Goal: Information Seeking & Learning: Learn about a topic

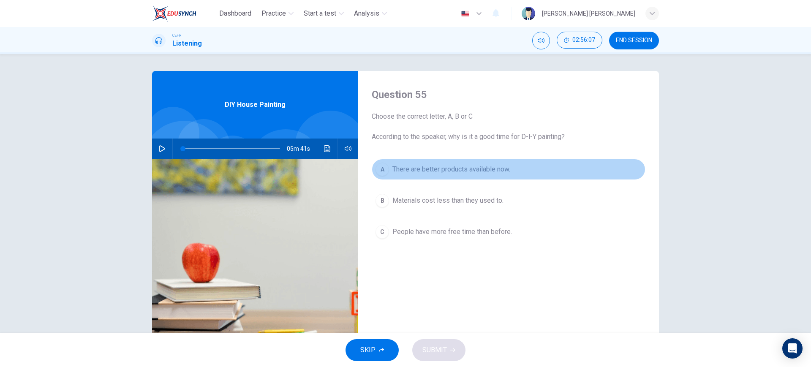
click at [489, 172] on span "There are better products available now." at bounding box center [451, 169] width 118 height 10
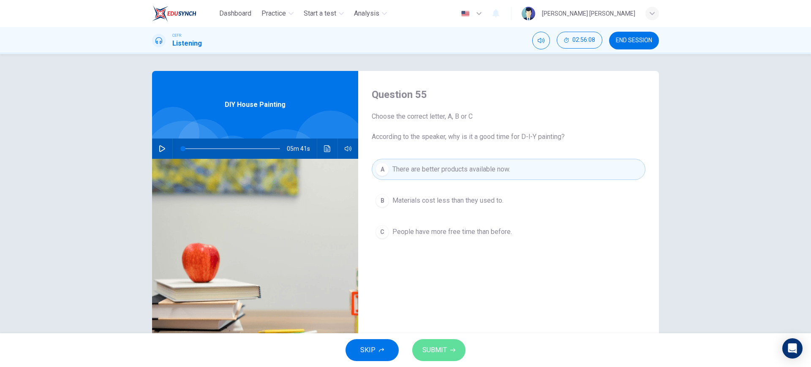
click at [447, 348] on button "SUBMIT" at bounding box center [438, 350] width 53 height 22
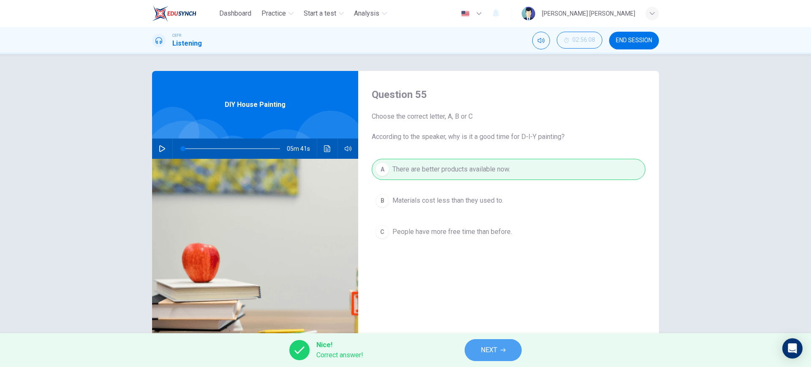
click at [495, 354] on span "NEXT" at bounding box center [489, 350] width 16 height 12
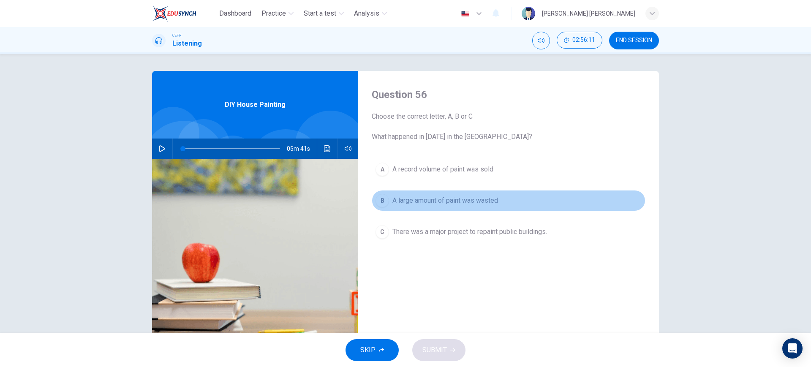
click at [471, 200] on span "A large amount of paint was wasted" at bounding box center [445, 201] width 106 height 10
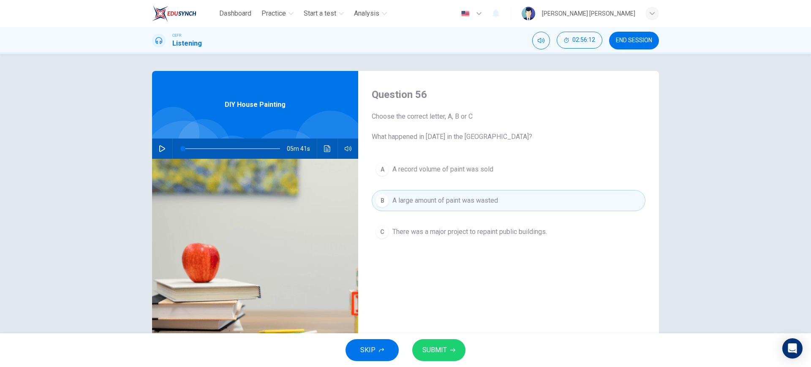
click at [441, 351] on span "SUBMIT" at bounding box center [434, 350] width 24 height 12
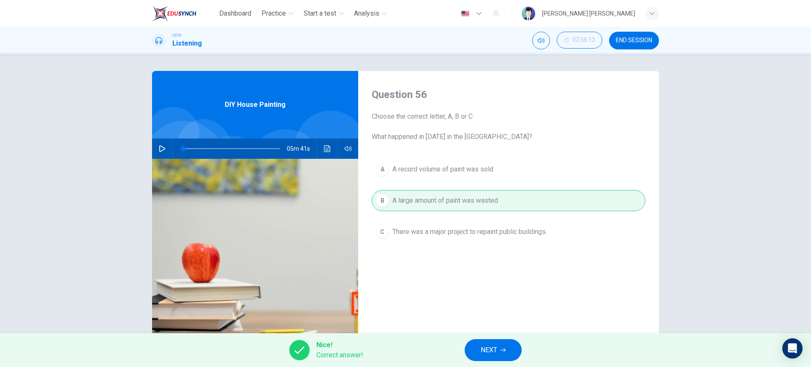
click at [482, 350] on span "NEXT" at bounding box center [489, 350] width 16 height 12
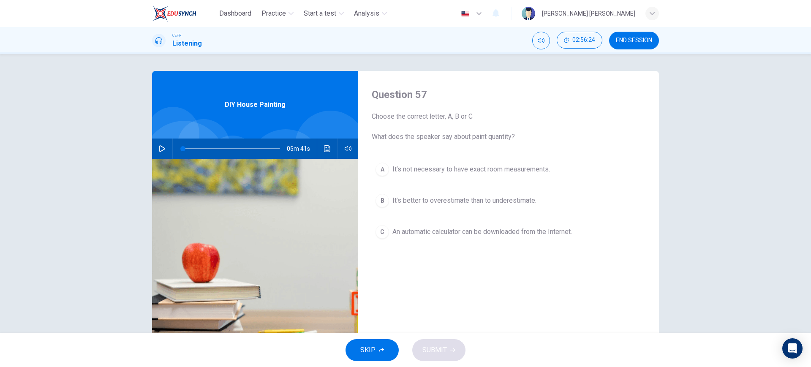
click at [507, 239] on button "C An automatic calculator can be downloaded from the Internet." at bounding box center [509, 231] width 274 height 21
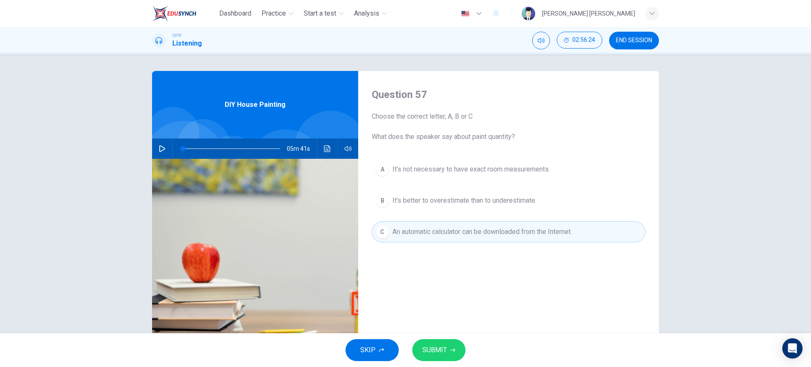
click at [452, 345] on button "SUBMIT" at bounding box center [438, 350] width 53 height 22
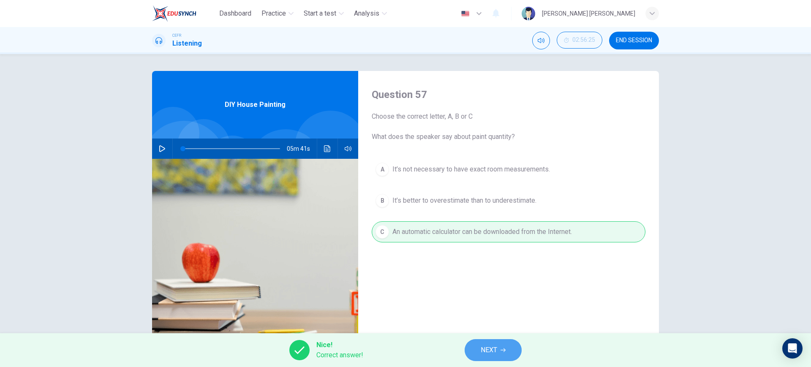
click at [494, 350] on span "NEXT" at bounding box center [489, 350] width 16 height 12
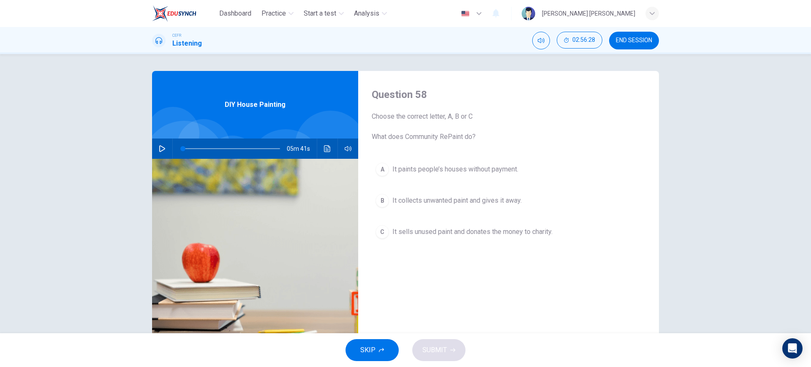
click at [480, 209] on button "B It collects unwanted paint and gives it away." at bounding box center [509, 200] width 274 height 21
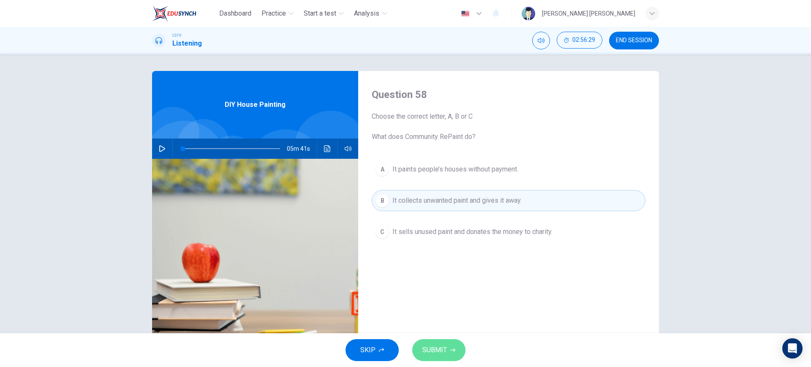
click at [457, 342] on button "SUBMIT" at bounding box center [438, 350] width 53 height 22
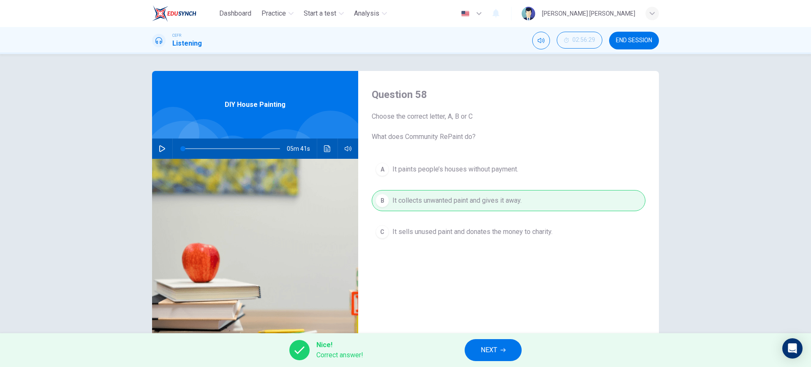
click at [494, 343] on button "NEXT" at bounding box center [493, 350] width 57 height 22
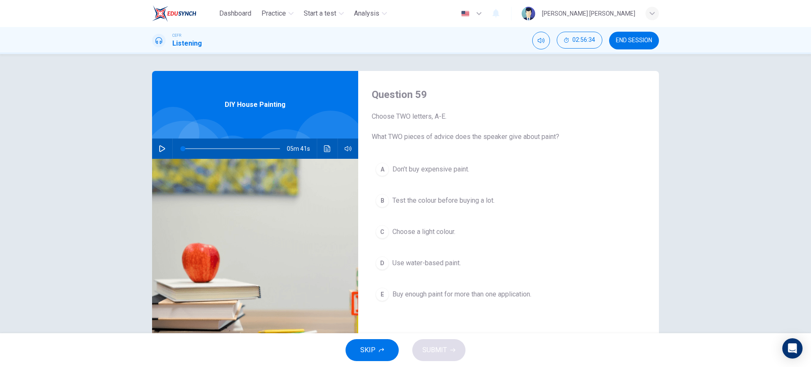
click at [457, 263] on span "Use water-based paint." at bounding box center [426, 263] width 68 height 10
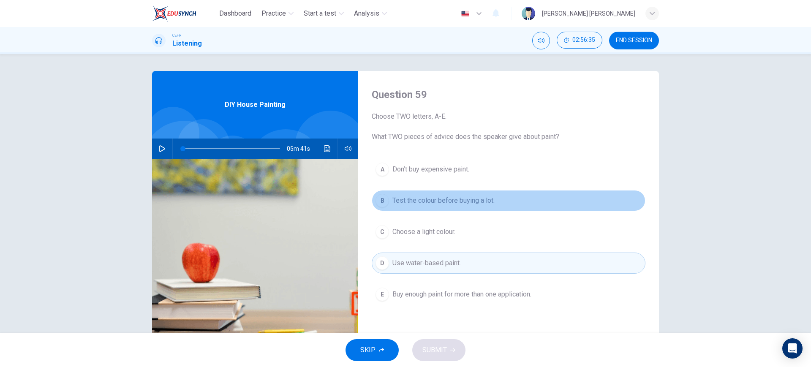
click at [471, 200] on span "Test the colour before buying a lot." at bounding box center [443, 201] width 102 height 10
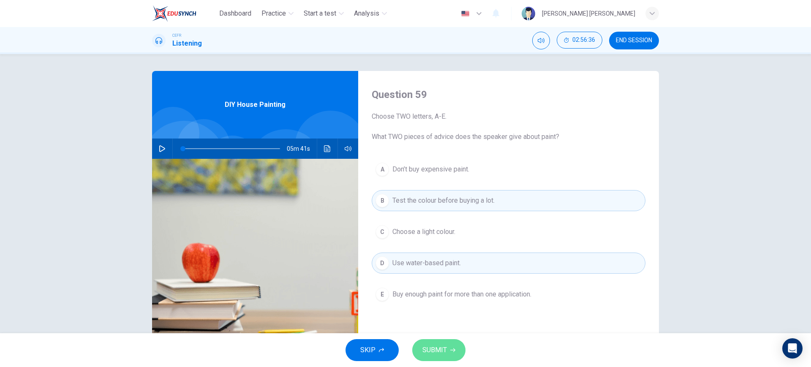
click at [429, 346] on span "SUBMIT" at bounding box center [434, 350] width 24 height 12
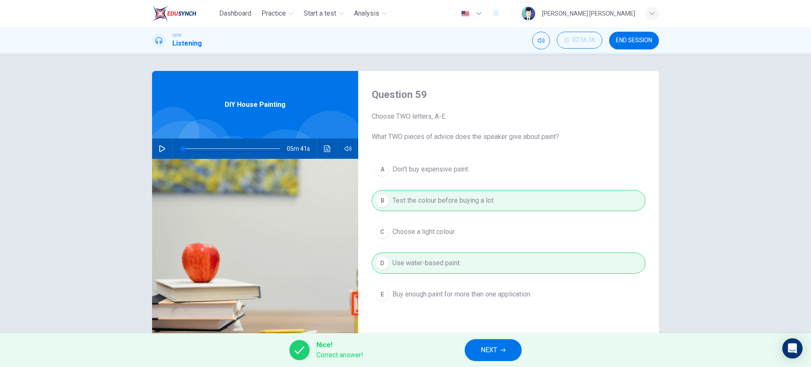
click at [478, 345] on button "NEXT" at bounding box center [493, 350] width 57 height 22
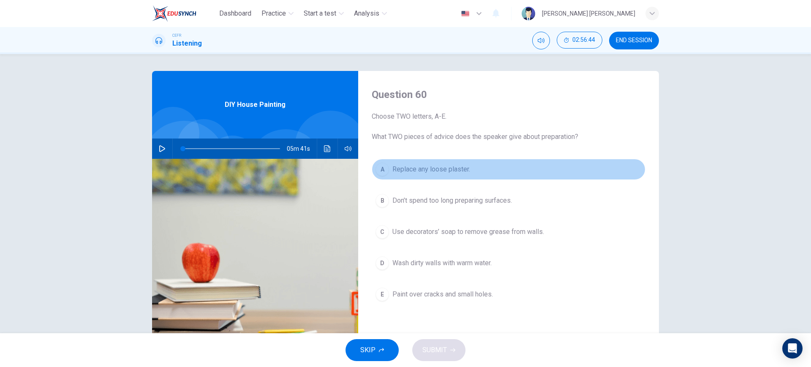
click at [453, 169] on span "Replace any loose plaster." at bounding box center [431, 169] width 78 height 10
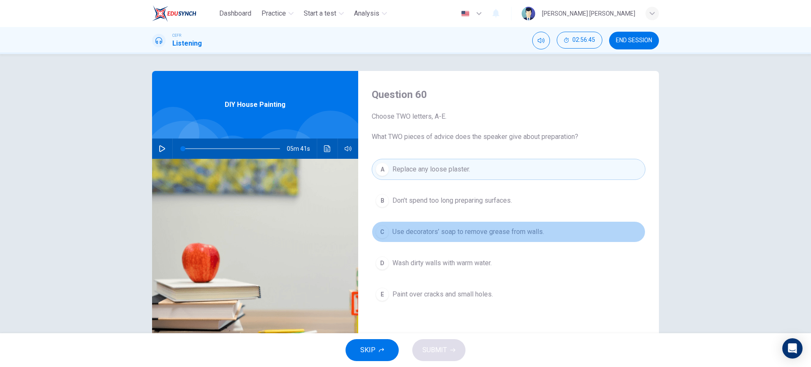
click at [443, 227] on span "Use decorators’ soap to remove grease from walls." at bounding box center [468, 232] width 152 height 10
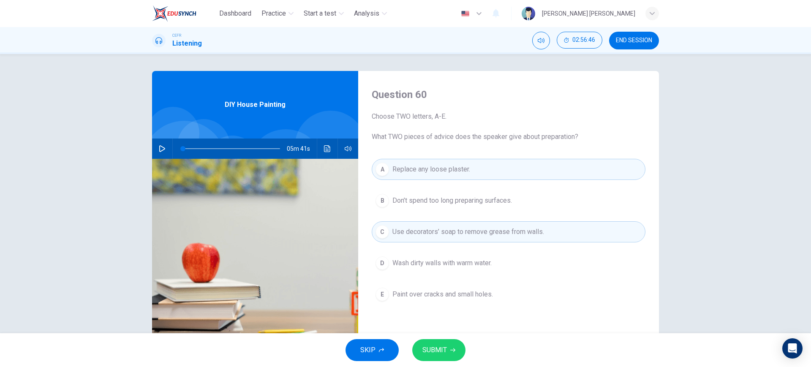
click at [450, 349] on icon "button" at bounding box center [452, 350] width 5 height 5
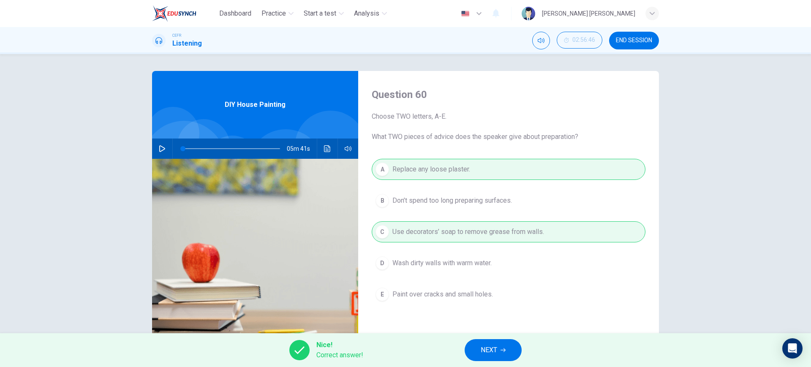
click at [485, 343] on button "NEXT" at bounding box center [493, 350] width 57 height 22
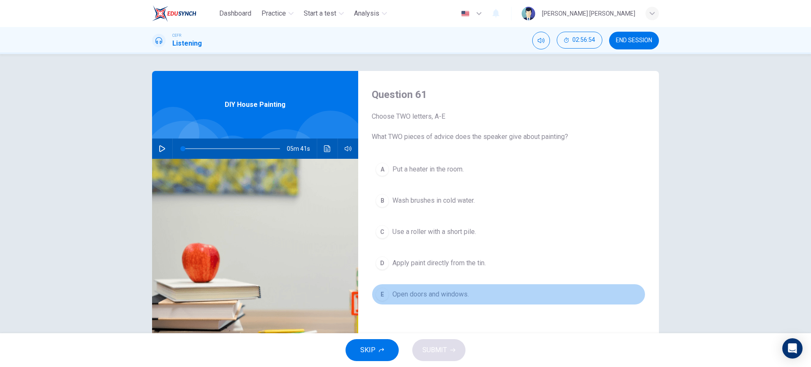
click at [460, 297] on span "Open doors and windows." at bounding box center [430, 294] width 76 height 10
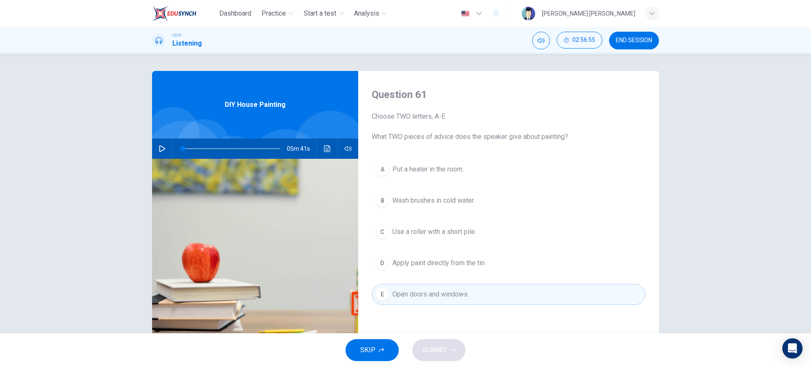
click at [474, 199] on button "B Wash brushes in cold water." at bounding box center [509, 200] width 274 height 21
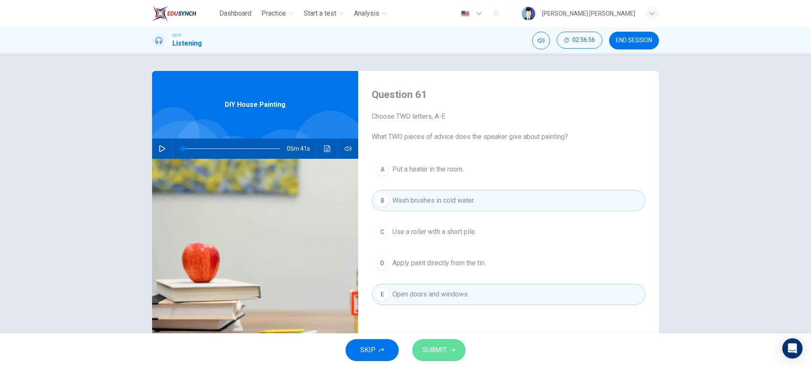
drag, startPoint x: 460, startPoint y: 348, endPoint x: 465, endPoint y: 331, distance: 17.5
click at [460, 347] on button "SUBMIT" at bounding box center [438, 350] width 53 height 22
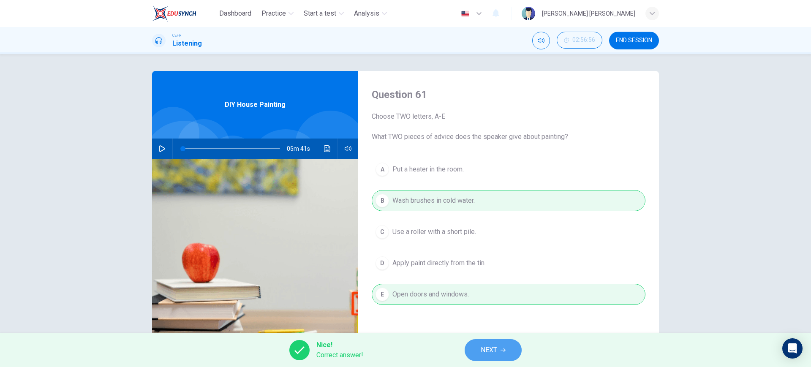
click at [511, 345] on button "NEXT" at bounding box center [493, 350] width 57 height 22
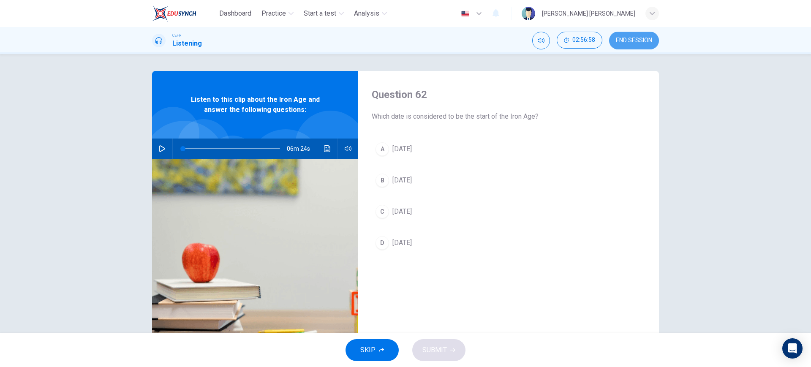
click at [631, 38] on span "END SESSION" at bounding box center [634, 40] width 36 height 7
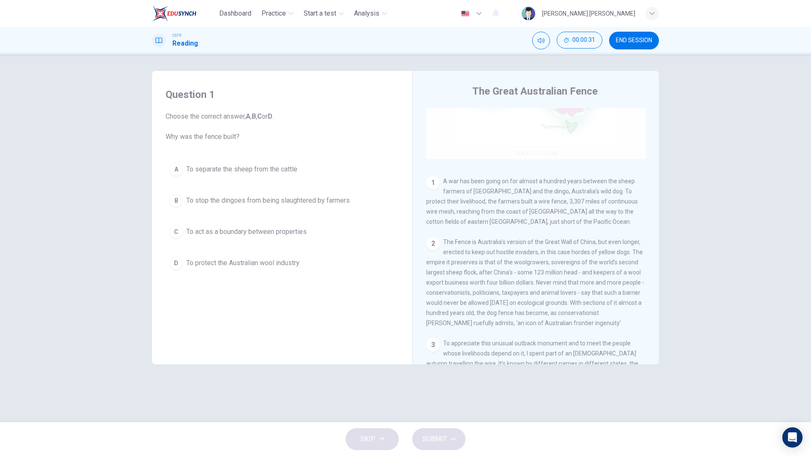
scroll to position [158, 0]
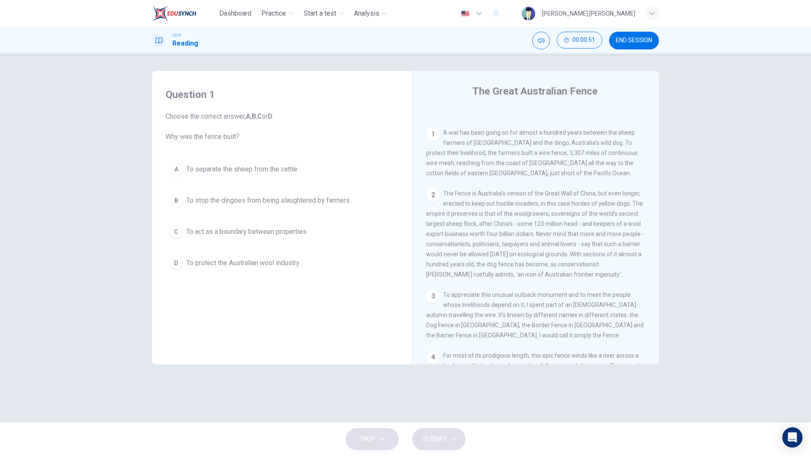
click at [318, 169] on button "A To separate the sheep from the cattle" at bounding box center [282, 169] width 233 height 21
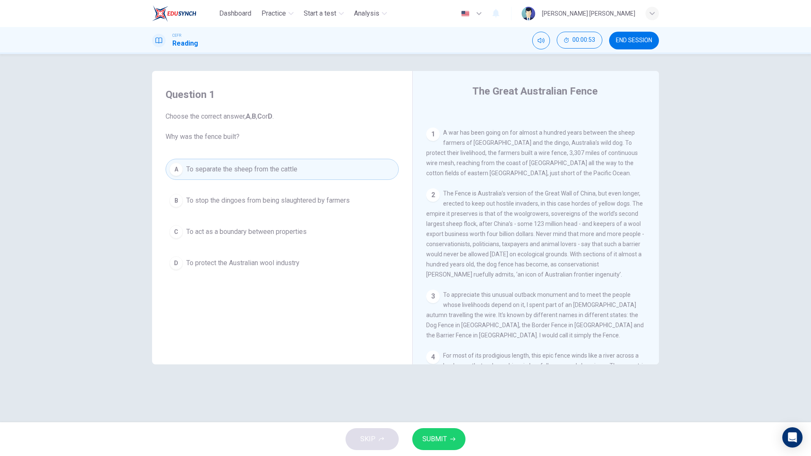
click at [359, 198] on button "B To stop the dingoes from being slaughtered by farmers" at bounding box center [282, 200] width 233 height 21
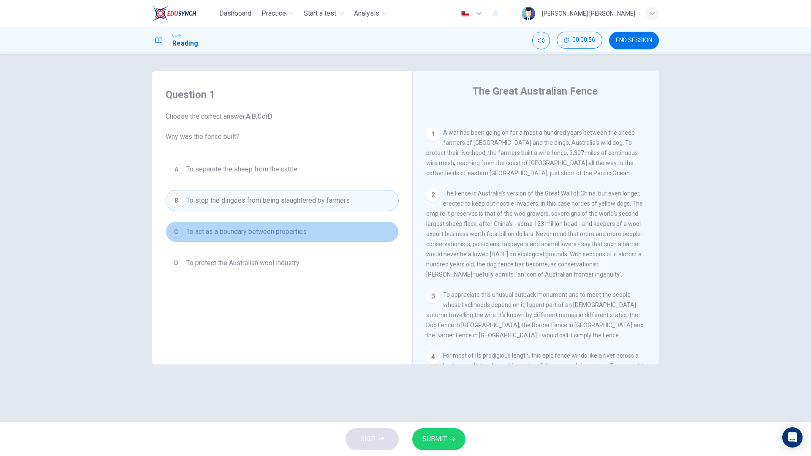
click at [348, 234] on button "C To act as a boundary between properties" at bounding box center [282, 231] width 233 height 21
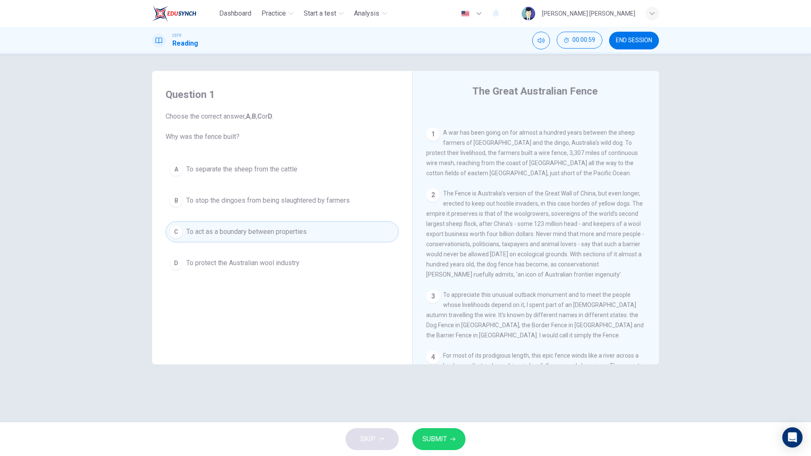
click at [337, 270] on button "D To protect the Australian wool industry" at bounding box center [282, 263] width 233 height 21
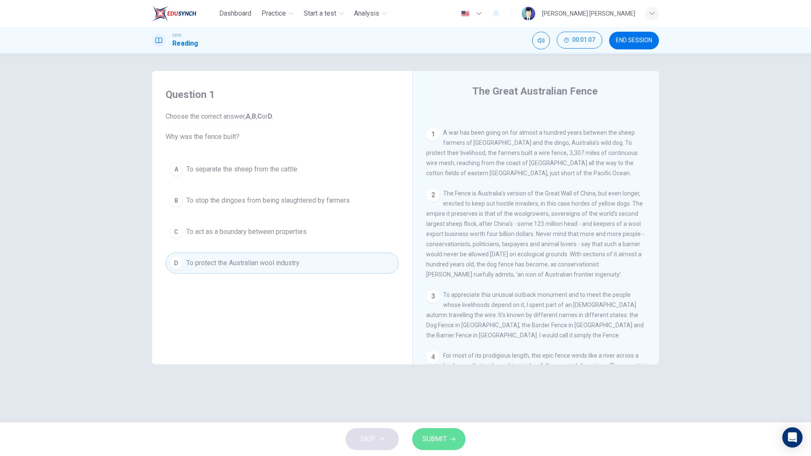
click at [446, 367] on button "SUBMIT" at bounding box center [438, 439] width 53 height 22
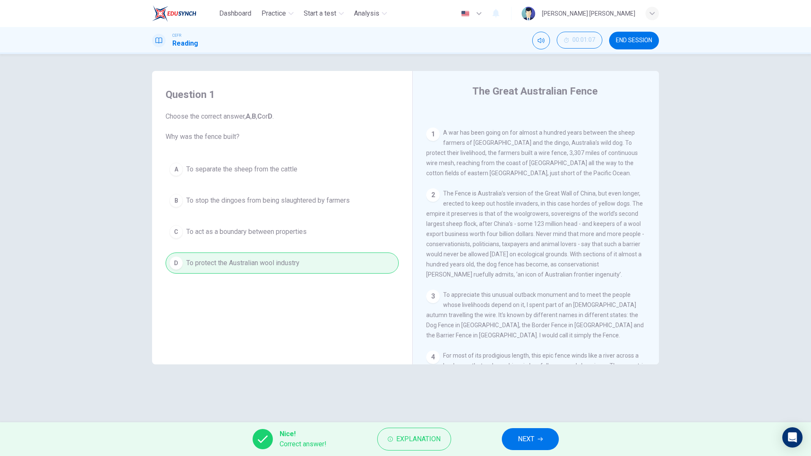
click at [548, 367] on button "NEXT" at bounding box center [530, 439] width 57 height 22
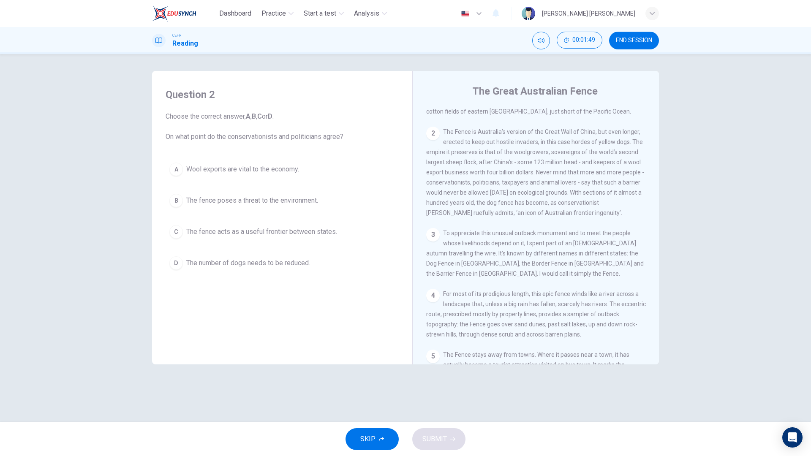
scroll to position [202, 0]
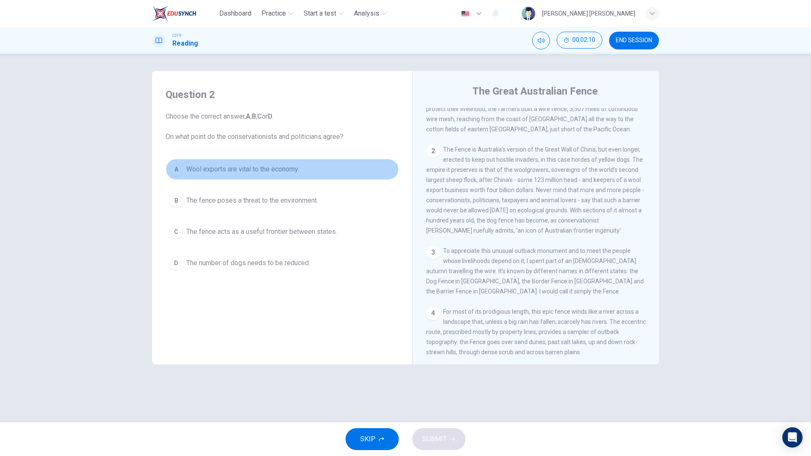
click at [310, 171] on button "A Wool exports are vital to the economy." at bounding box center [282, 169] width 233 height 21
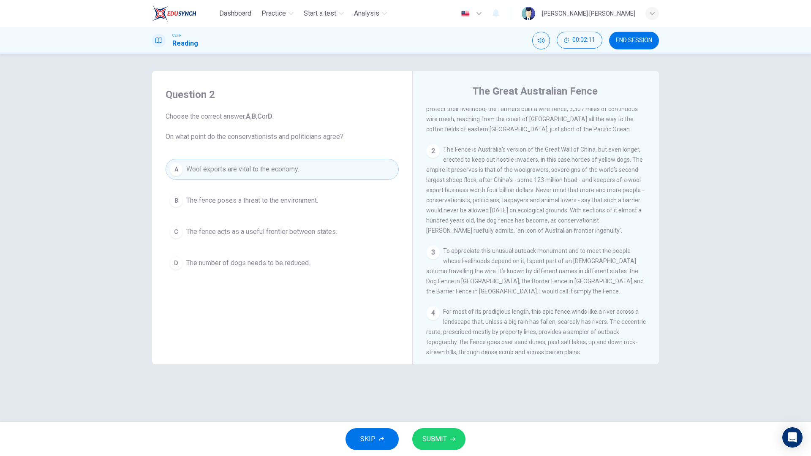
click at [462, 367] on button "SUBMIT" at bounding box center [438, 439] width 53 height 22
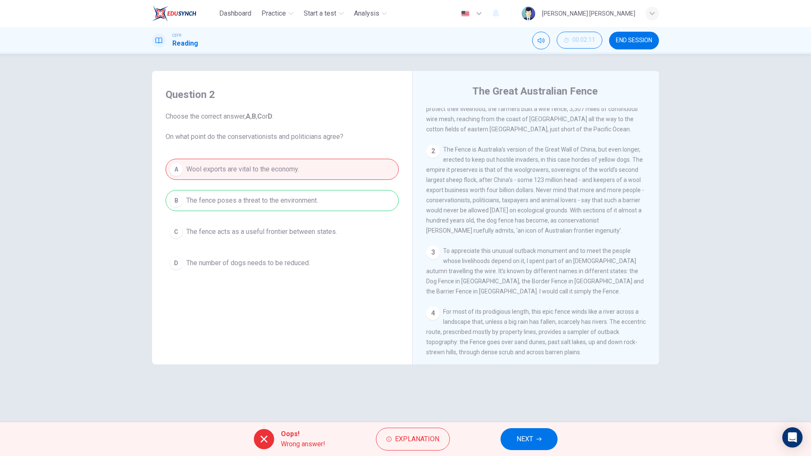
click at [532, 367] on span "NEXT" at bounding box center [525, 439] width 16 height 12
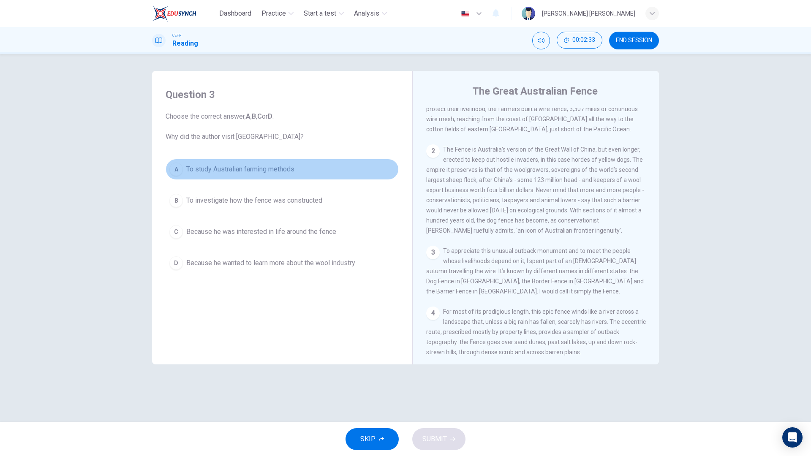
click at [303, 168] on button "A To study Australian farming methods" at bounding box center [282, 169] width 233 height 21
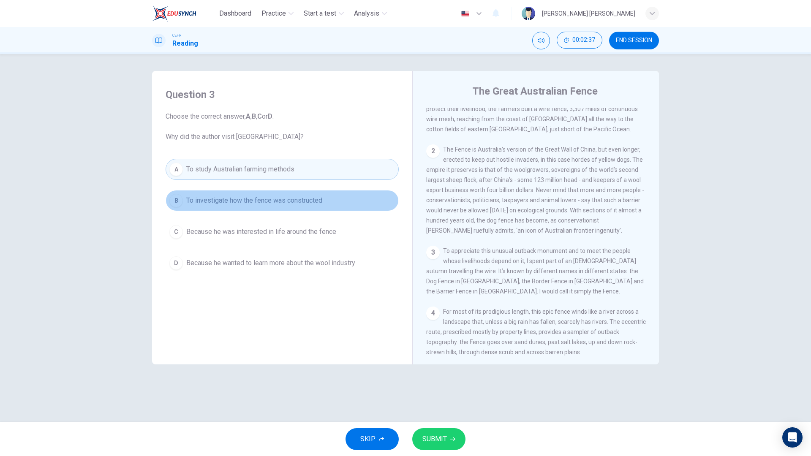
click at [310, 202] on span "To investigate how the fence was constructed" at bounding box center [254, 201] width 136 height 10
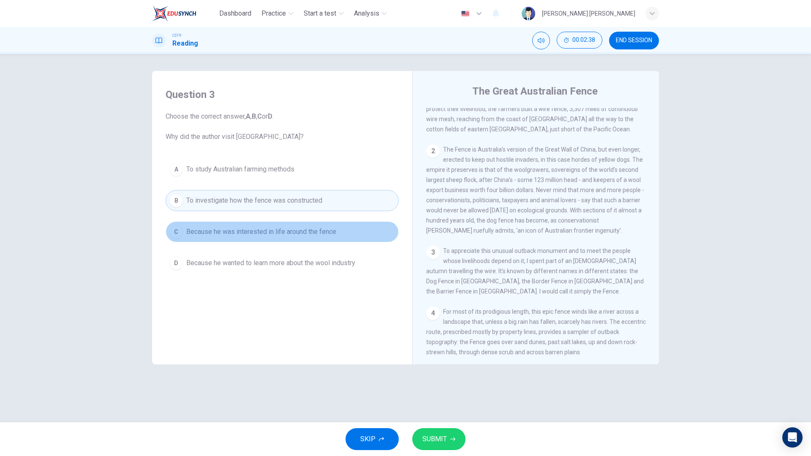
click at [307, 233] on span "Because he was interested in life around the fence" at bounding box center [261, 232] width 150 height 10
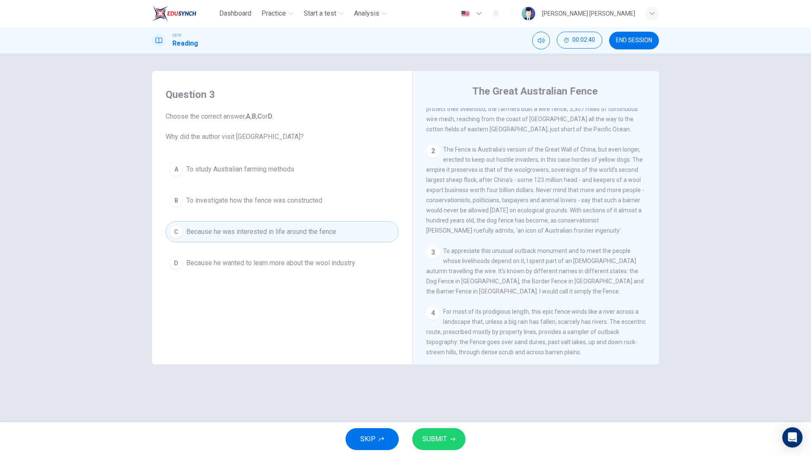
click at [306, 265] on span "Because he wanted to learn more about the wool industry" at bounding box center [270, 263] width 169 height 10
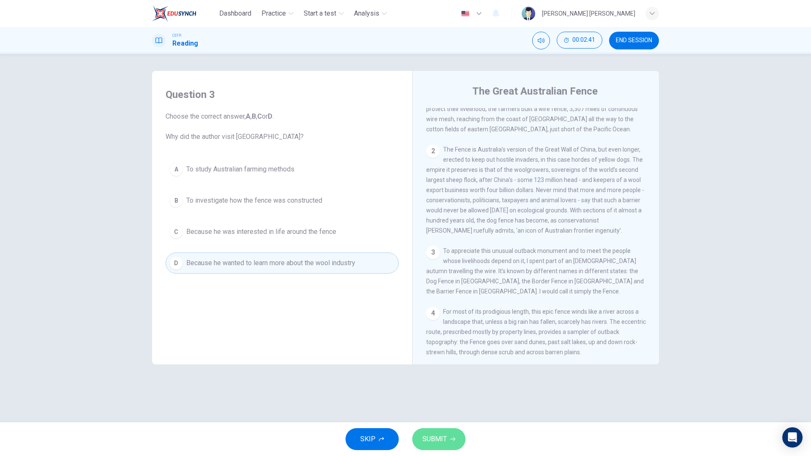
click at [429, 367] on span "SUBMIT" at bounding box center [434, 439] width 24 height 12
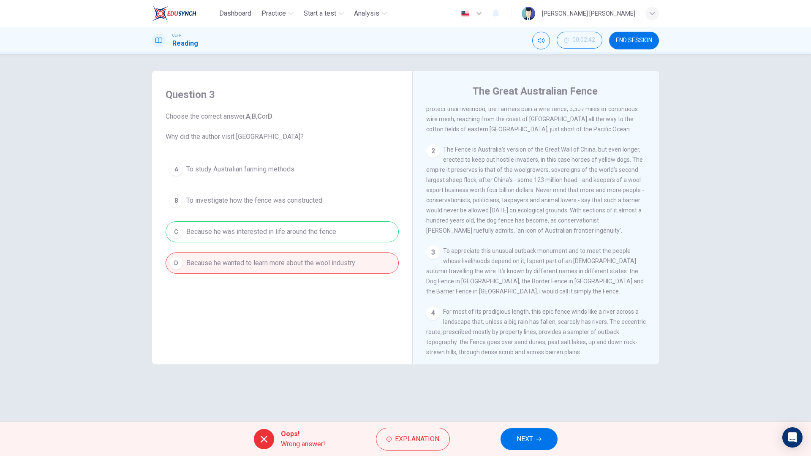
click at [518, 367] on div "Oops! Wrong answer! Explanation NEXT" at bounding box center [405, 439] width 811 height 34
click at [522, 367] on span "NEXT" at bounding box center [525, 439] width 16 height 12
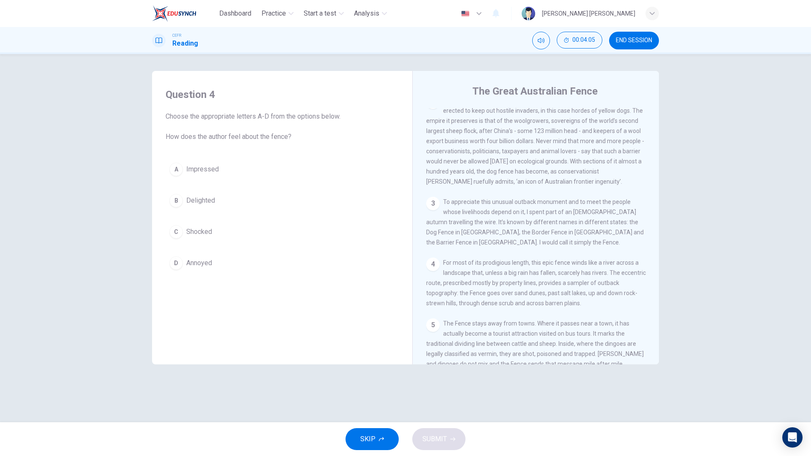
scroll to position [255, 0]
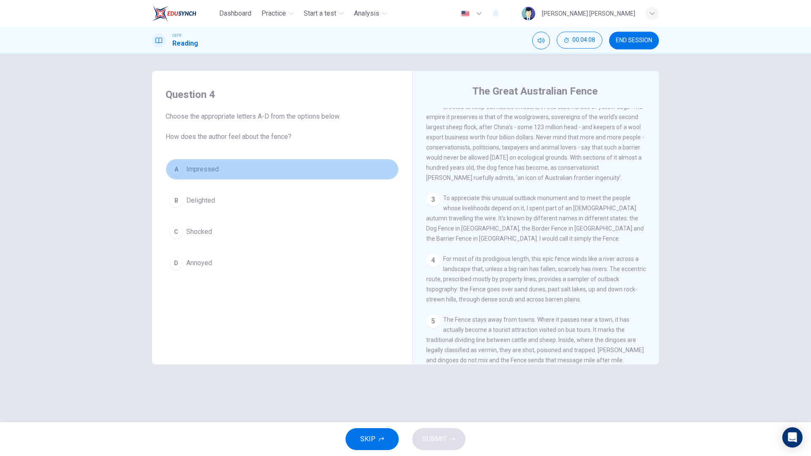
click at [255, 160] on button "A Impressed" at bounding box center [282, 169] width 233 height 21
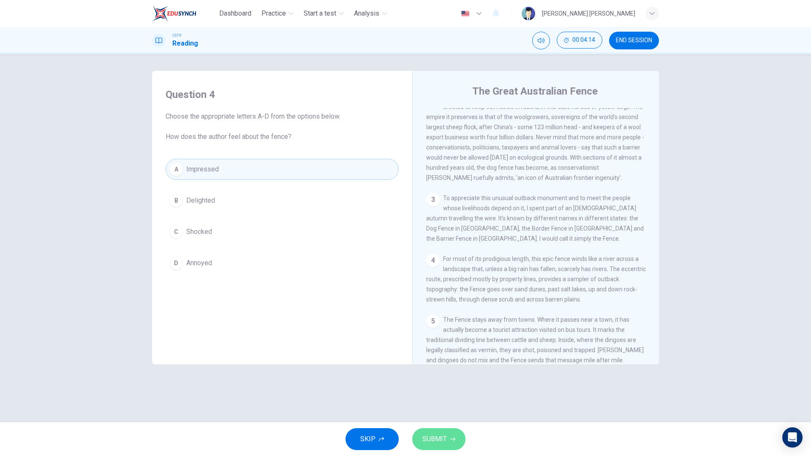
click at [446, 367] on button "SUBMIT" at bounding box center [438, 439] width 53 height 22
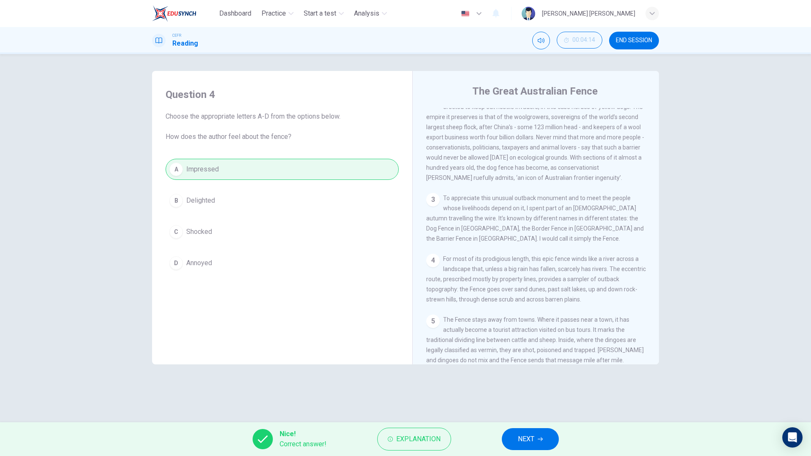
click at [543, 367] on button "NEXT" at bounding box center [530, 439] width 57 height 22
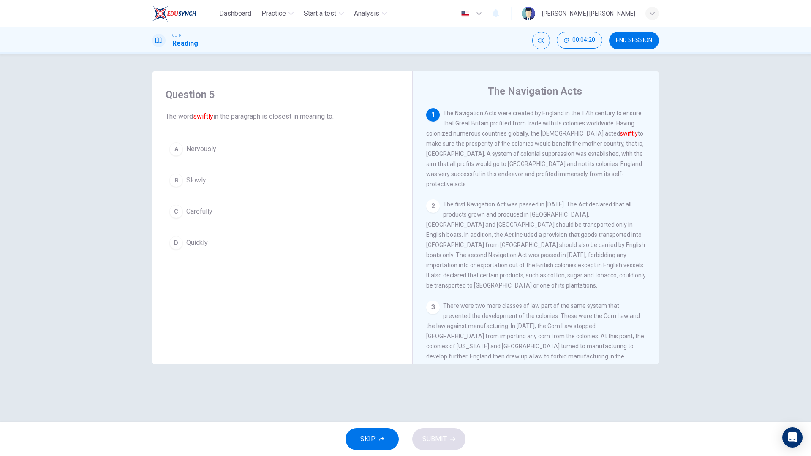
click at [221, 209] on button "C Carefully" at bounding box center [282, 211] width 233 height 21
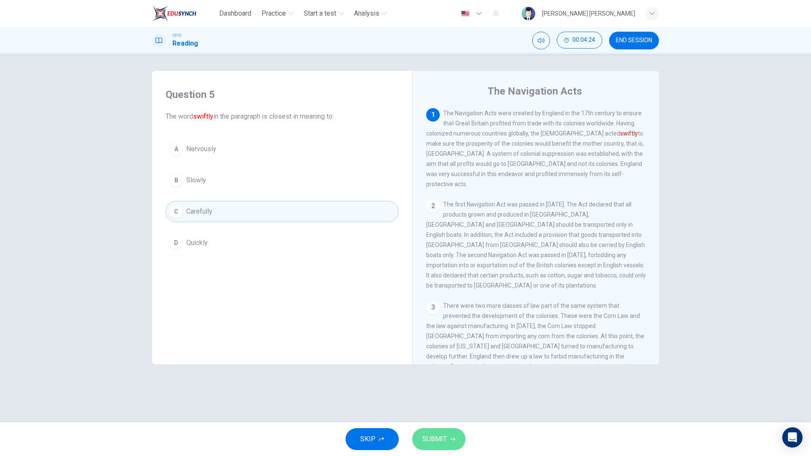
click at [454, 367] on button "SUBMIT" at bounding box center [438, 439] width 53 height 22
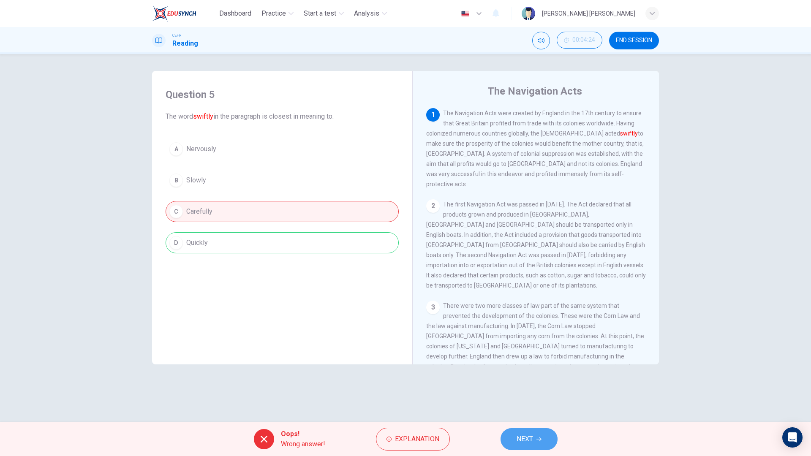
click at [520, 367] on button "NEXT" at bounding box center [528, 439] width 57 height 22
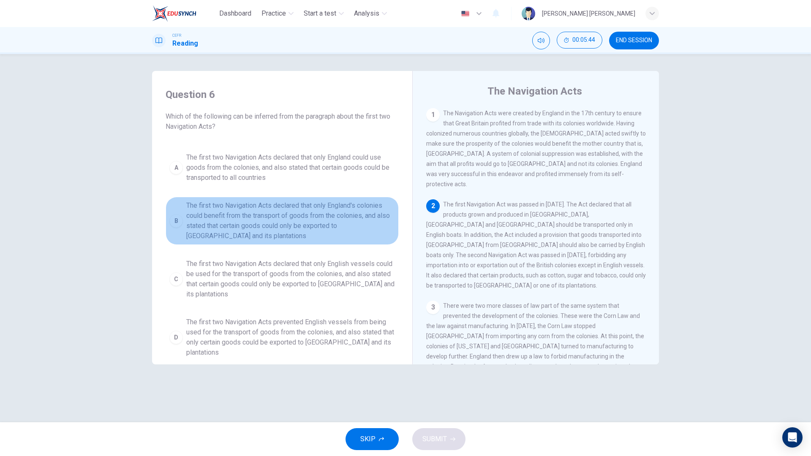
click at [302, 233] on span "The first two Navigation Acts declared that only England's colonies could benef…" at bounding box center [290, 221] width 209 height 41
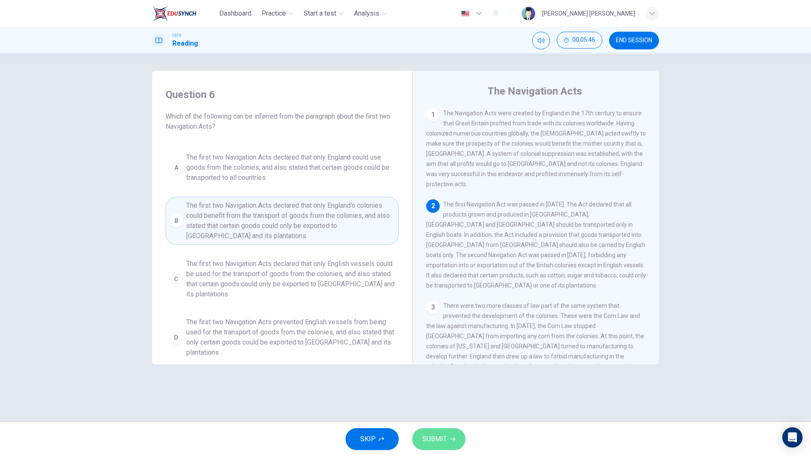
click at [442, 367] on span "SUBMIT" at bounding box center [434, 439] width 24 height 12
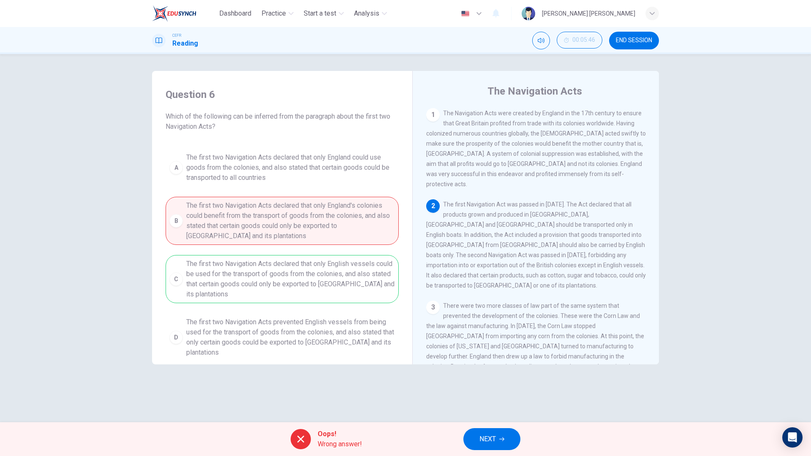
click at [505, 367] on button "NEXT" at bounding box center [491, 439] width 57 height 22
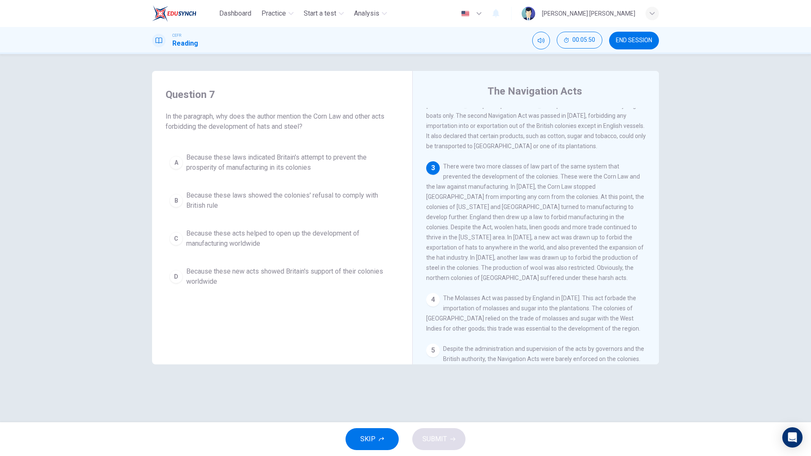
scroll to position [139, 0]
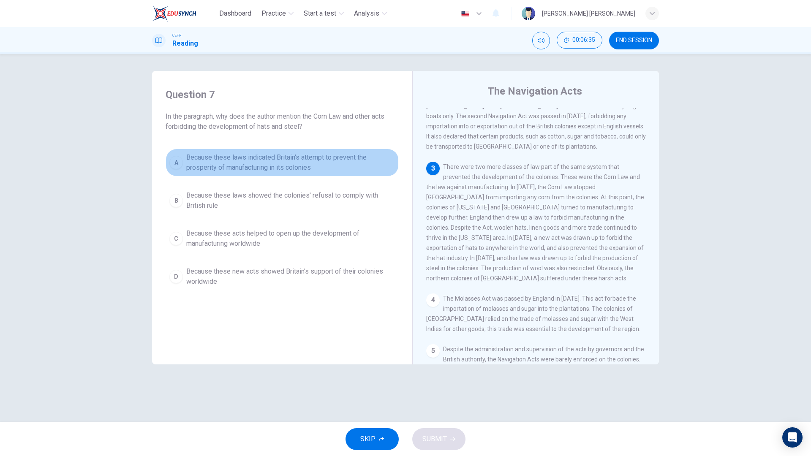
click at [327, 169] on span "Because these laws indicated Britain's attempt to prevent the prosperity of man…" at bounding box center [290, 162] width 209 height 20
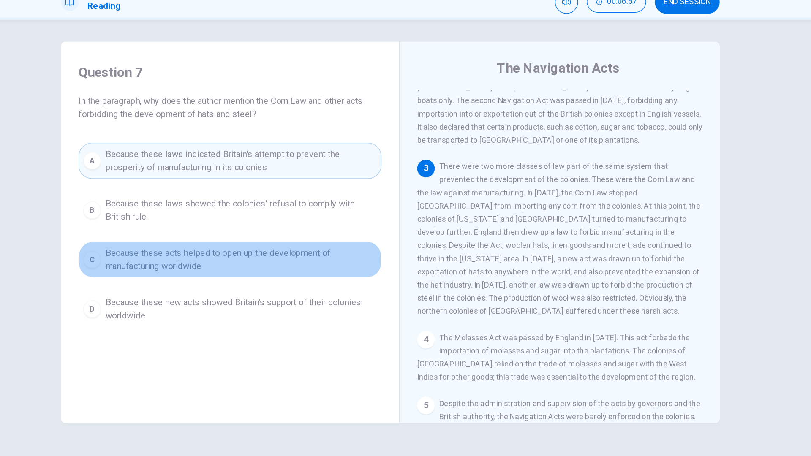
click at [361, 242] on span "Because these acts helped to open up the development of manufacturing worldwide" at bounding box center [290, 238] width 209 height 20
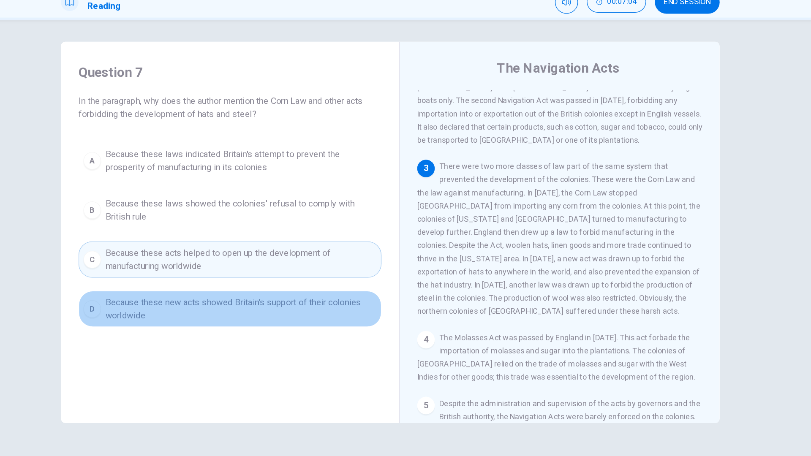
click at [334, 275] on span "Because these new acts showed Britain's support of their colonies worldwide" at bounding box center [290, 277] width 209 height 20
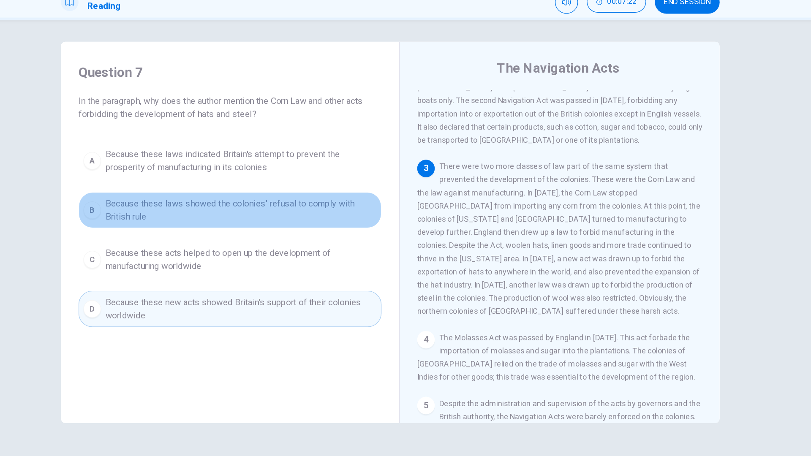
click at [341, 206] on span "Because these laws showed the colonies' refusal to comply with British rule" at bounding box center [290, 200] width 209 height 20
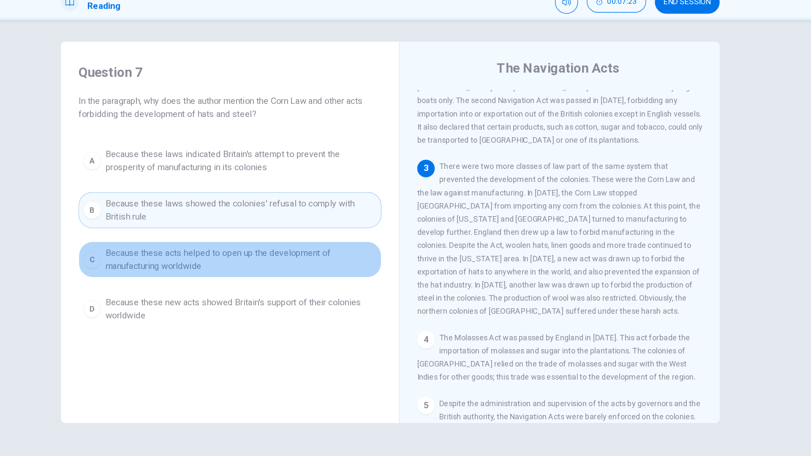
click at [348, 238] on span "Because these acts helped to open up the development of manufacturing worldwide" at bounding box center [290, 238] width 209 height 20
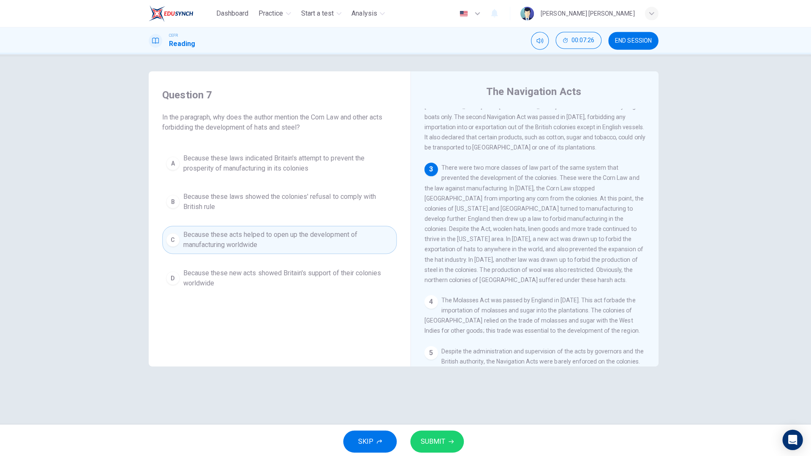
scroll to position [0, 0]
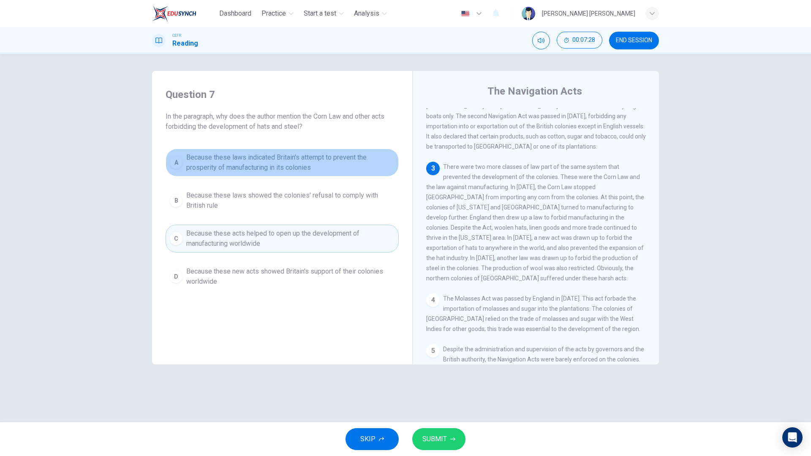
click at [317, 158] on span "Because these laws indicated Britain's attempt to prevent the prosperity of man…" at bounding box center [290, 162] width 209 height 20
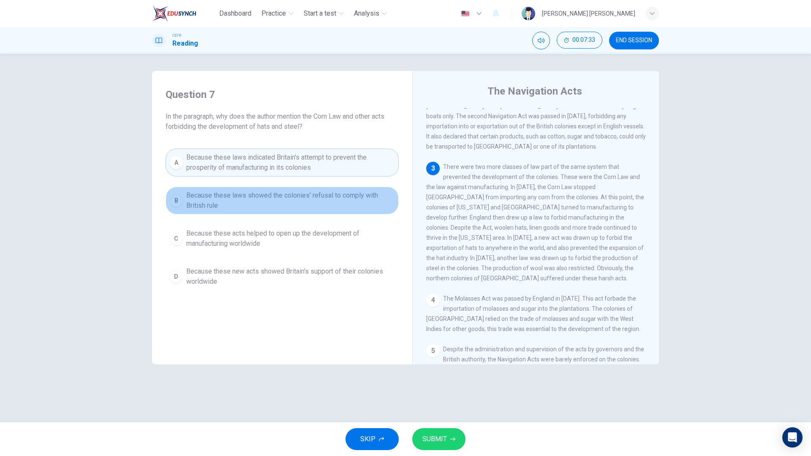
click at [329, 208] on span "Because these laws showed the colonies' refusal to comply with British rule" at bounding box center [290, 200] width 209 height 20
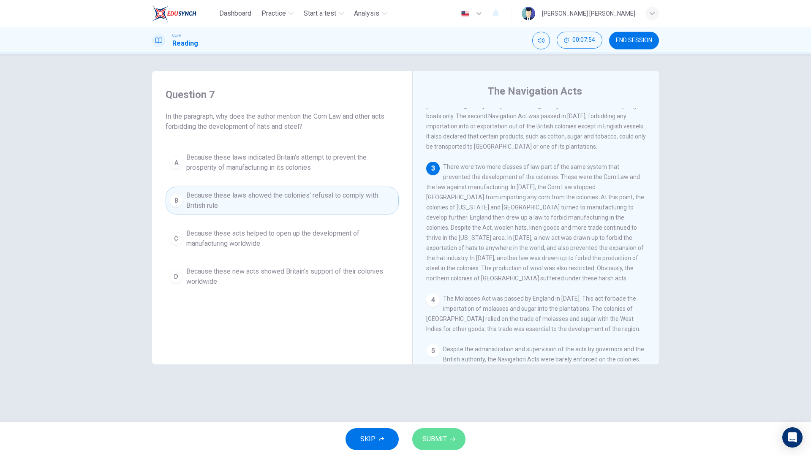
click at [432, 367] on button "SUBMIT" at bounding box center [438, 439] width 53 height 22
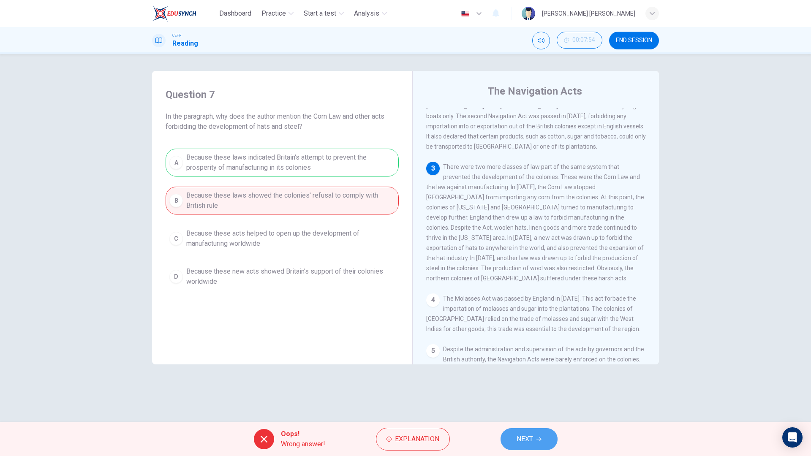
click at [535, 367] on button "NEXT" at bounding box center [528, 439] width 57 height 22
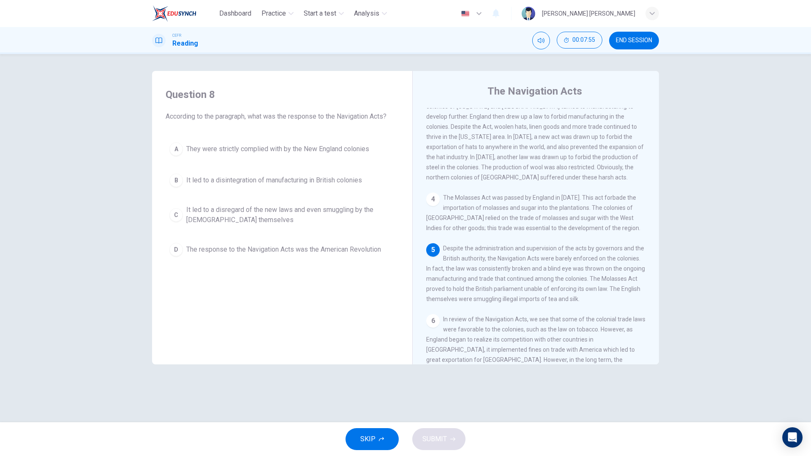
scroll to position [290, 0]
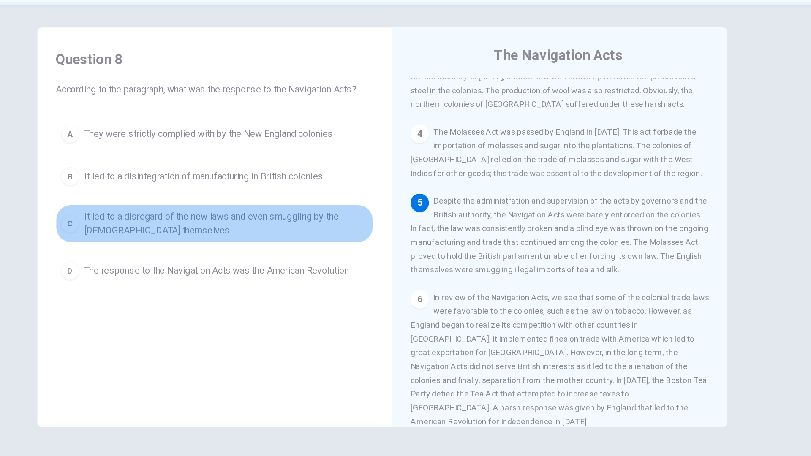
click at [324, 221] on span "It led to a disregard of the new laws and even smuggling by the [DEMOGRAPHIC_DA…" at bounding box center [290, 215] width 209 height 20
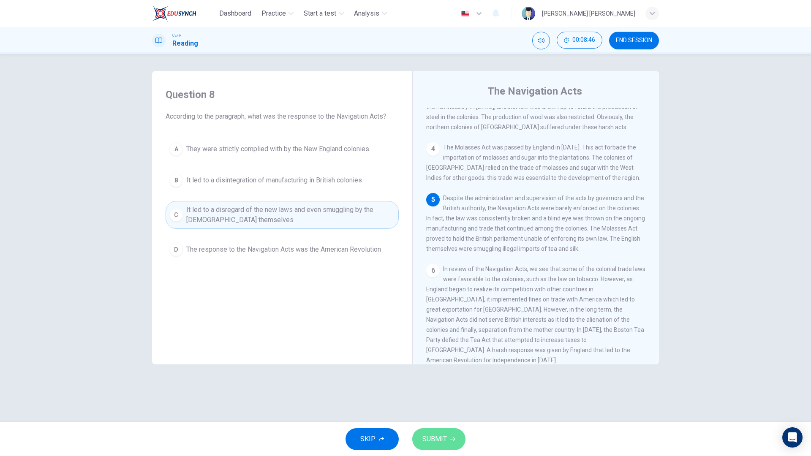
click at [434, 367] on button "SUBMIT" at bounding box center [438, 439] width 53 height 22
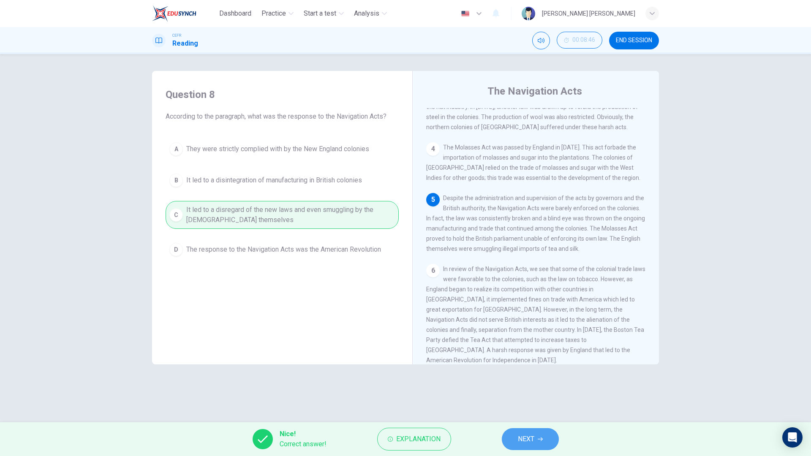
click at [531, 367] on span "NEXT" at bounding box center [526, 439] width 16 height 12
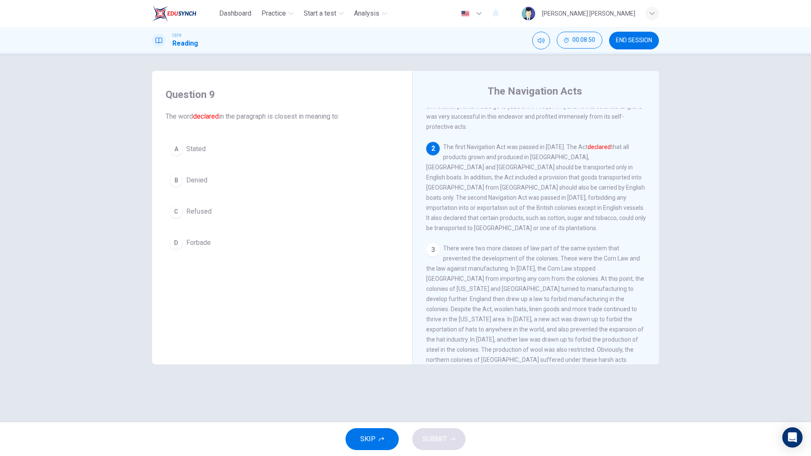
scroll to position [58, 0]
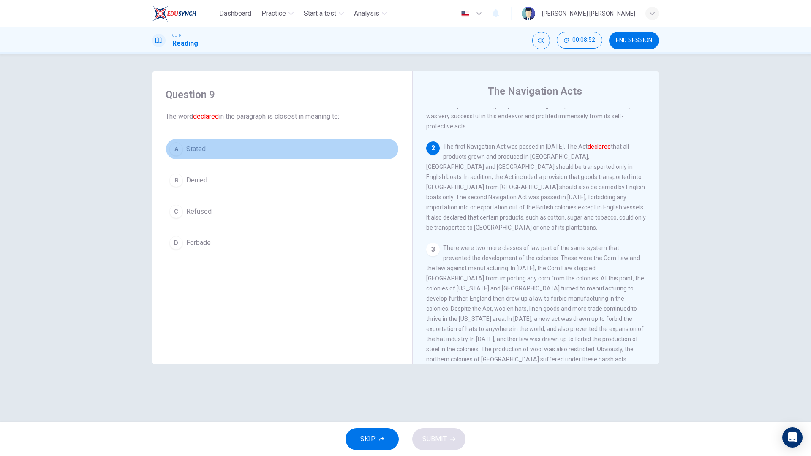
click at [271, 159] on button "A Stated" at bounding box center [282, 149] width 233 height 21
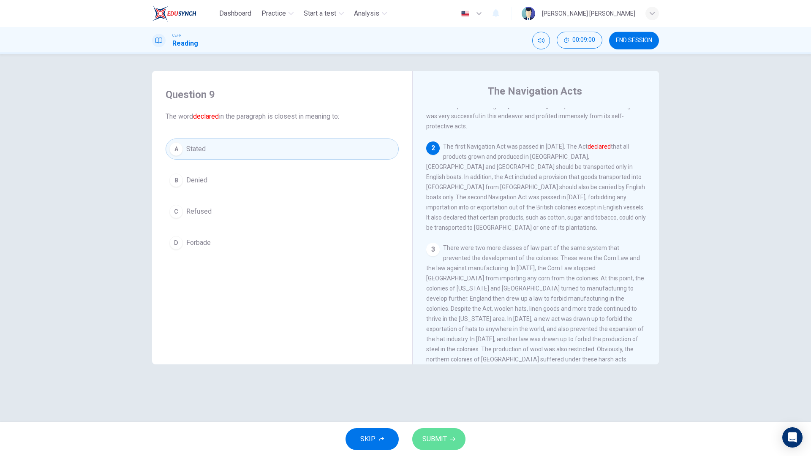
click at [454, 367] on icon "button" at bounding box center [452, 439] width 5 height 5
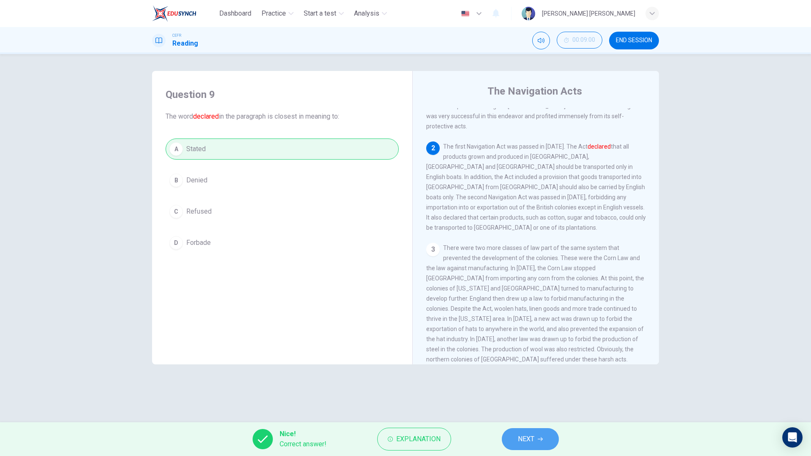
click at [526, 367] on span "NEXT" at bounding box center [526, 439] width 16 height 12
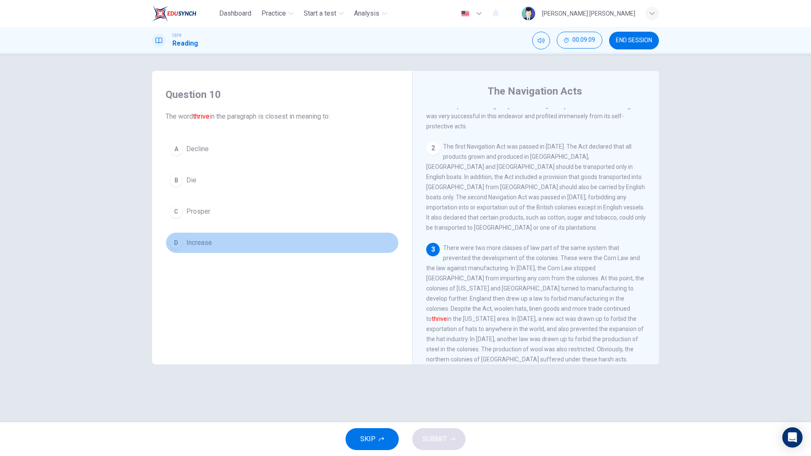
click at [282, 251] on button "D Increase" at bounding box center [282, 242] width 233 height 21
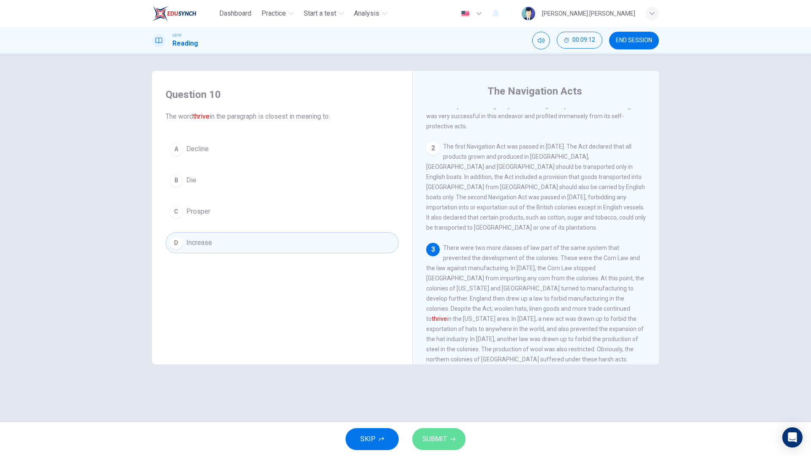
click at [446, 367] on span "SUBMIT" at bounding box center [434, 439] width 24 height 12
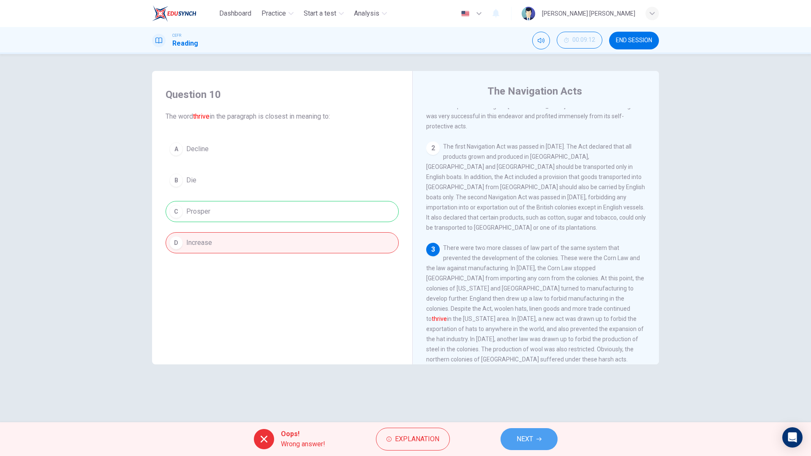
click at [546, 367] on button "NEXT" at bounding box center [528, 439] width 57 height 22
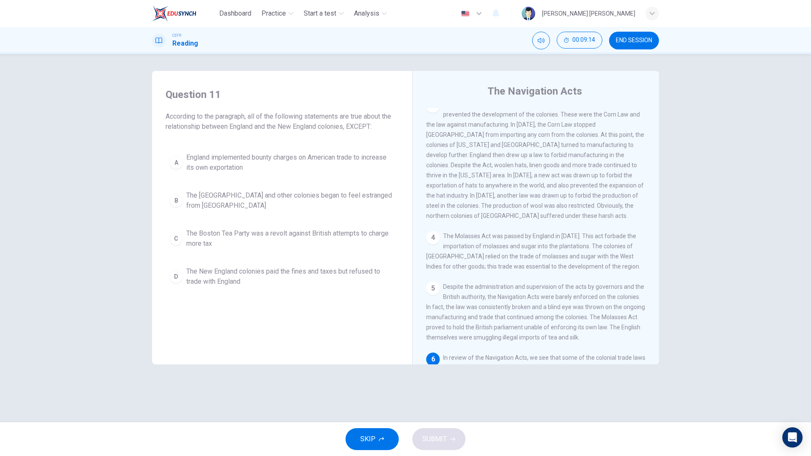
scroll to position [290, 0]
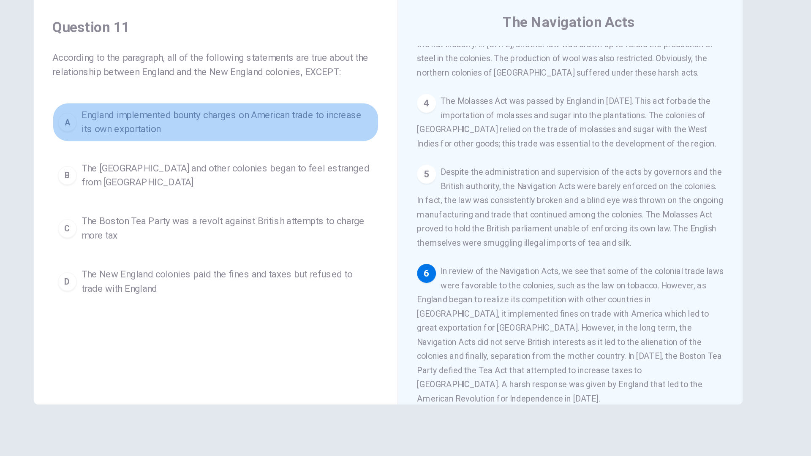
click at [336, 165] on span "England implemented bounty charges on American trade to increase its own export…" at bounding box center [290, 162] width 209 height 20
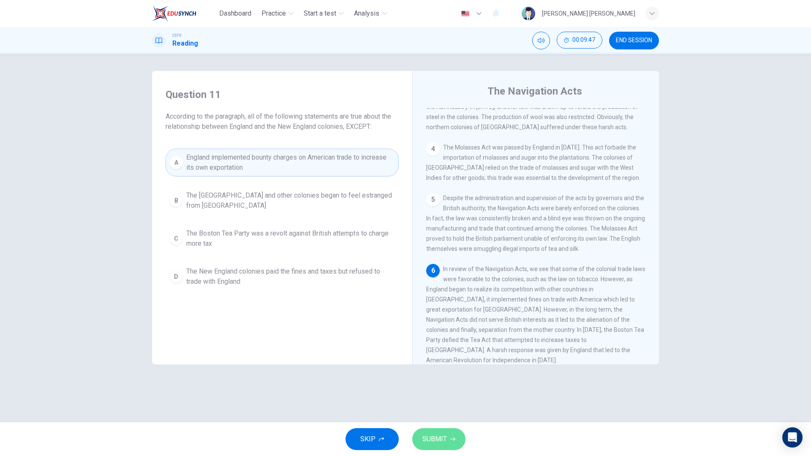
click at [434, 367] on span "SUBMIT" at bounding box center [434, 439] width 24 height 12
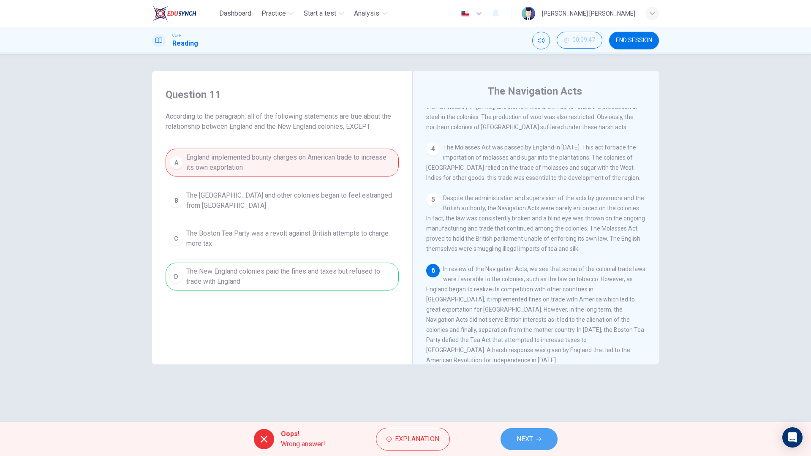
click at [525, 367] on span "NEXT" at bounding box center [525, 439] width 16 height 12
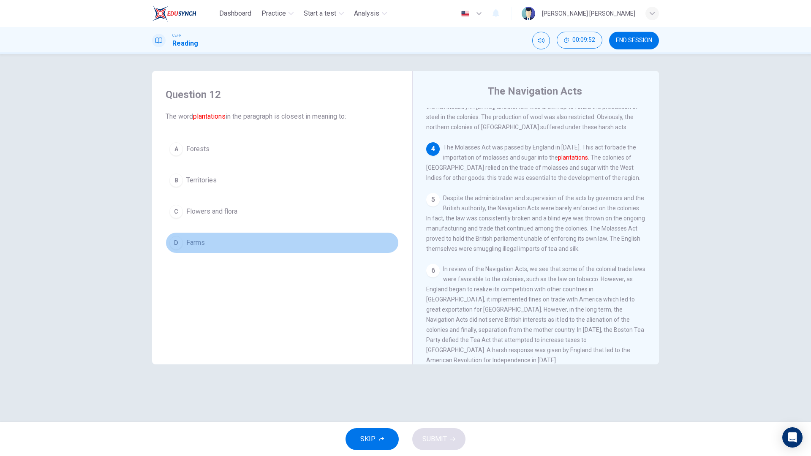
click at [267, 247] on button "D Farms" at bounding box center [282, 242] width 233 height 21
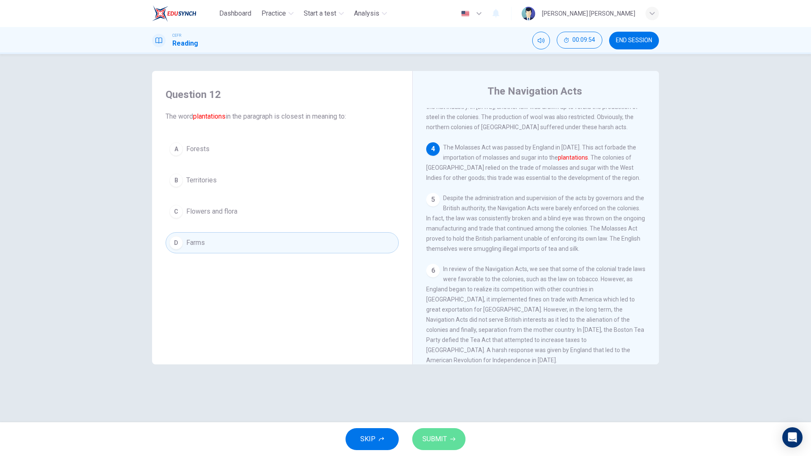
click at [457, 367] on button "SUBMIT" at bounding box center [438, 439] width 53 height 22
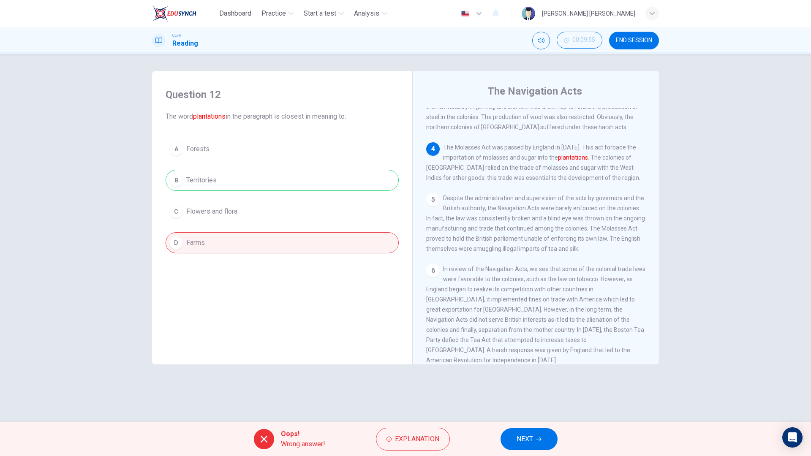
click at [522, 367] on span "NEXT" at bounding box center [525, 439] width 16 height 12
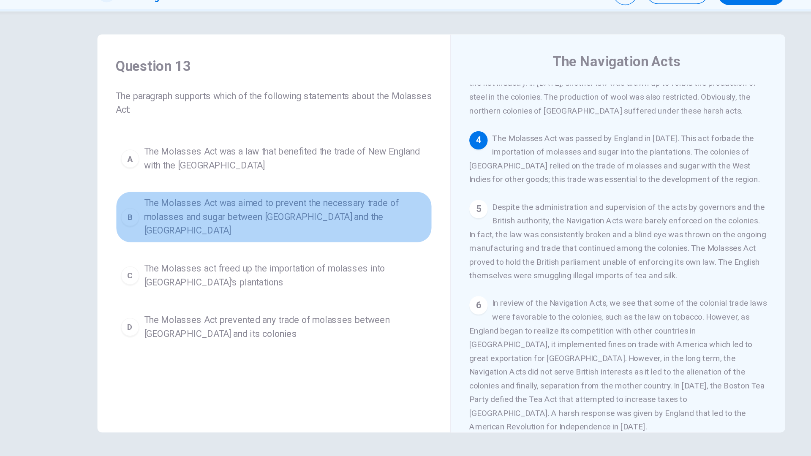
click at [369, 203] on span "The Molasses Act was aimed to prevent the necessary trade of molasses and sugar…" at bounding box center [290, 205] width 209 height 30
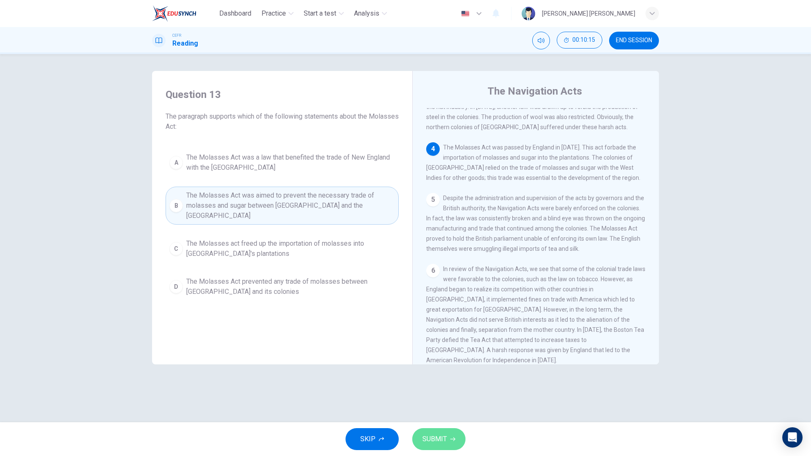
click at [447, 367] on button "SUBMIT" at bounding box center [438, 439] width 53 height 22
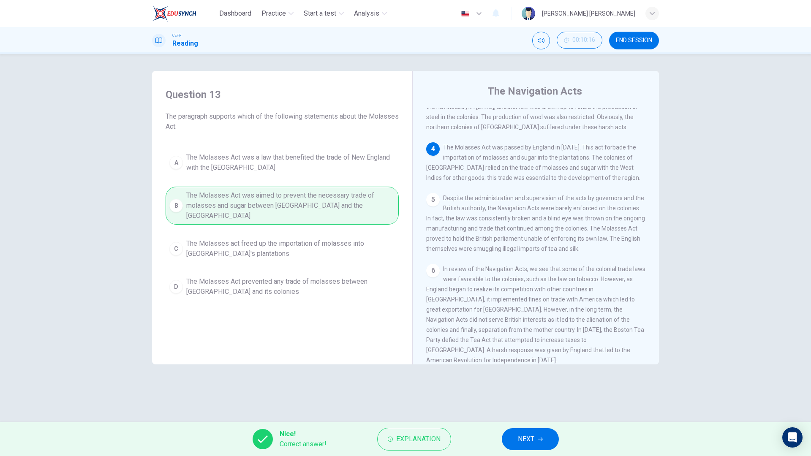
click at [519, 367] on span "NEXT" at bounding box center [526, 439] width 16 height 12
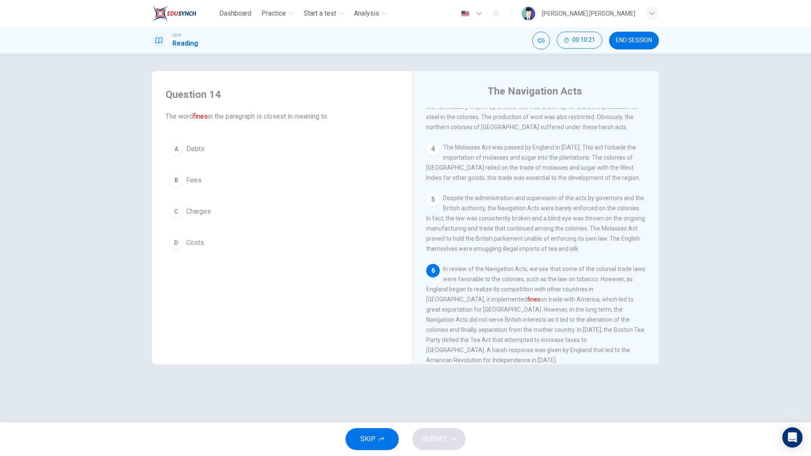
click at [307, 213] on button "C Charges" at bounding box center [282, 211] width 233 height 21
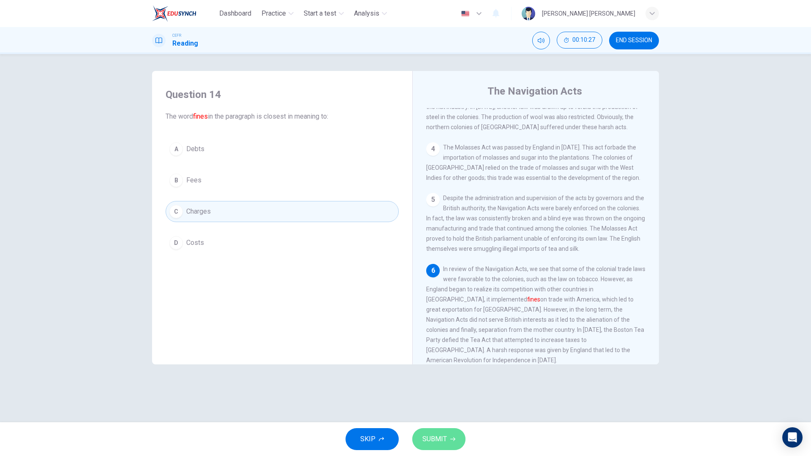
click at [450, 367] on icon "button" at bounding box center [452, 439] width 5 height 5
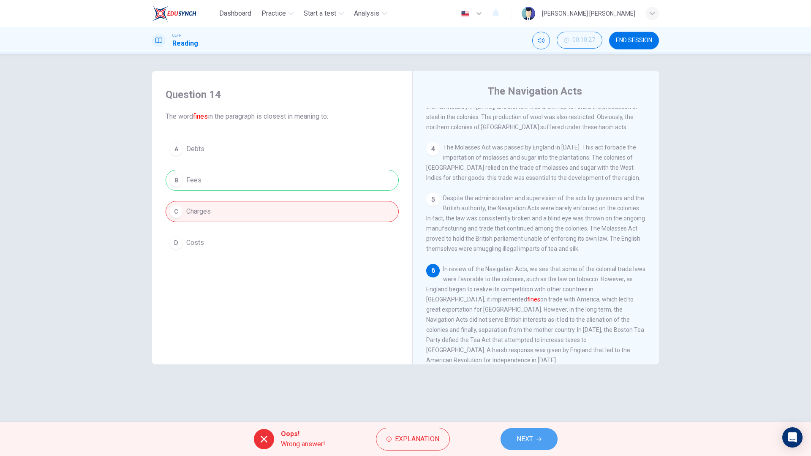
click at [523, 367] on span "NEXT" at bounding box center [525, 439] width 16 height 12
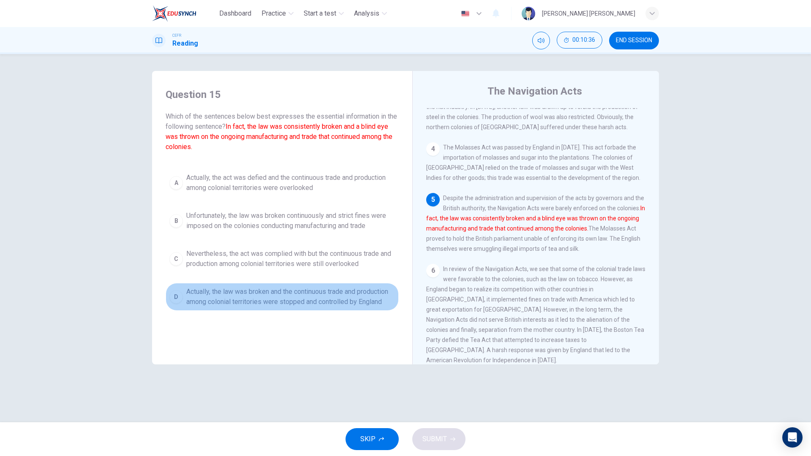
click at [310, 298] on span "Actually, the law was broken and the continuous trade and production among colo…" at bounding box center [290, 297] width 209 height 20
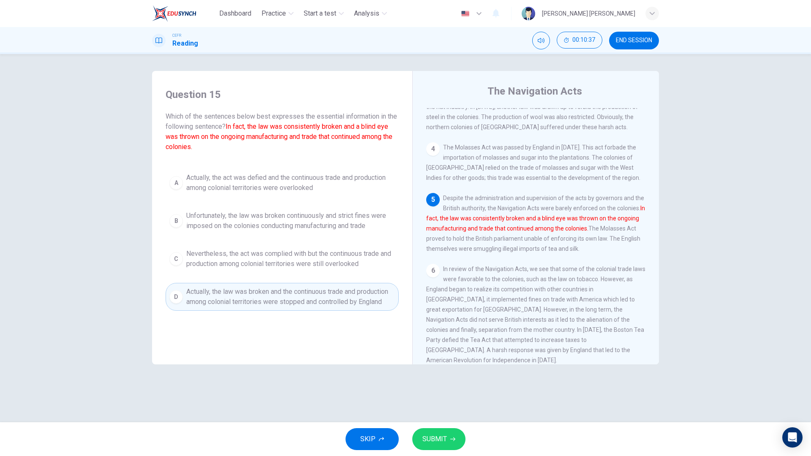
click at [419, 367] on button "SUBMIT" at bounding box center [438, 439] width 53 height 22
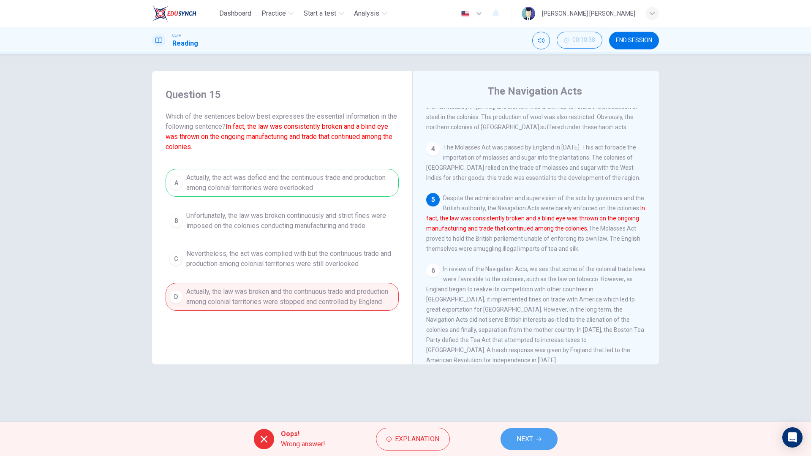
click at [530, 367] on span "NEXT" at bounding box center [525, 439] width 16 height 12
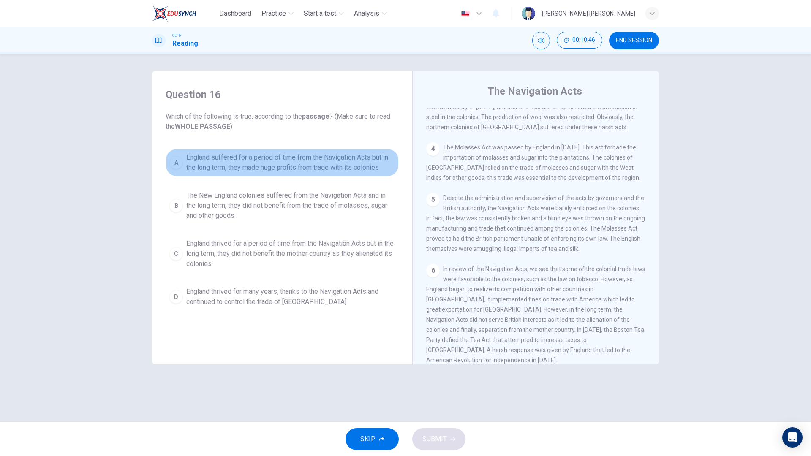
click at [332, 163] on span "England suffered for a period of time from the Navigation Acts but in the long …" at bounding box center [290, 162] width 209 height 20
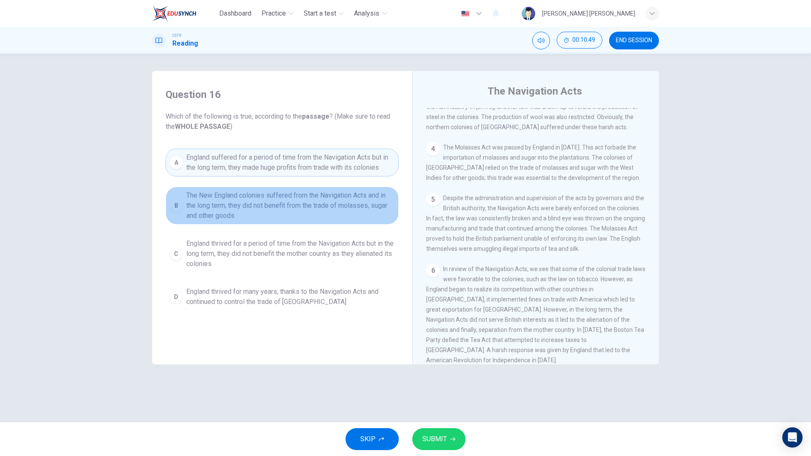
click at [340, 206] on span "The New England colonies suffered from the Navigation Acts and in the long term…" at bounding box center [290, 205] width 209 height 30
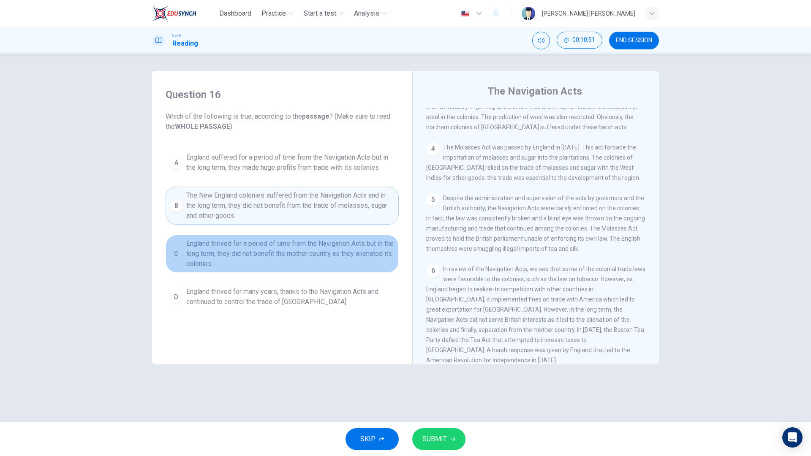
click at [343, 248] on span "England thrived for a period of time from the Navigation Acts but in the long t…" at bounding box center [290, 254] width 209 height 30
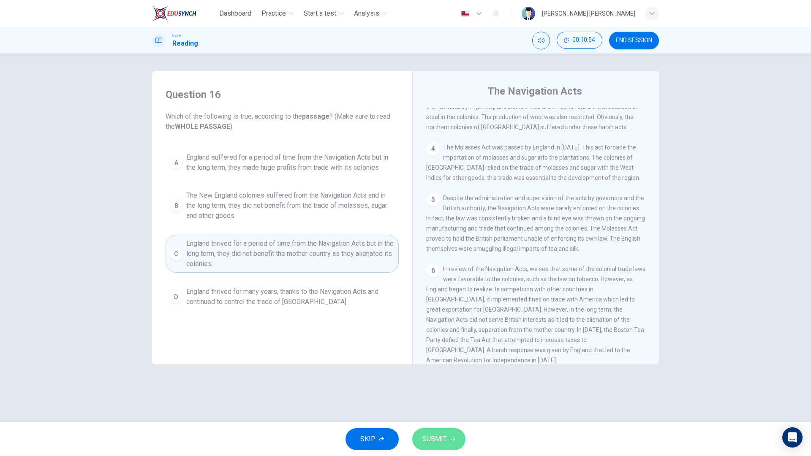
click at [452, 367] on icon "button" at bounding box center [452, 440] width 5 height 4
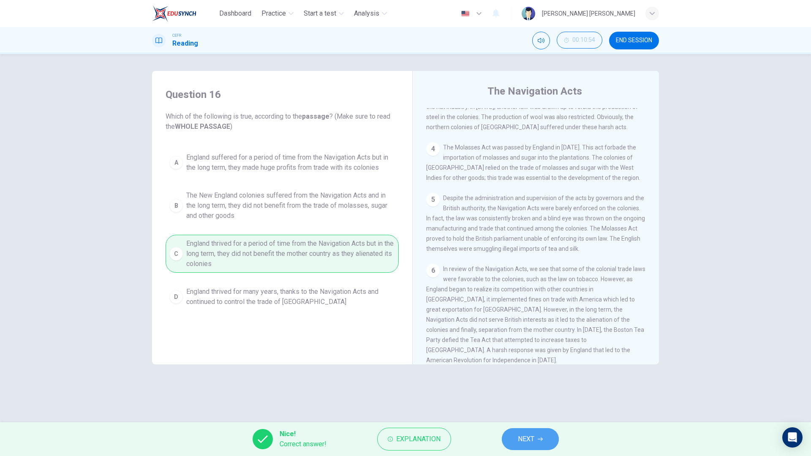
click at [532, 367] on span "NEXT" at bounding box center [526, 439] width 16 height 12
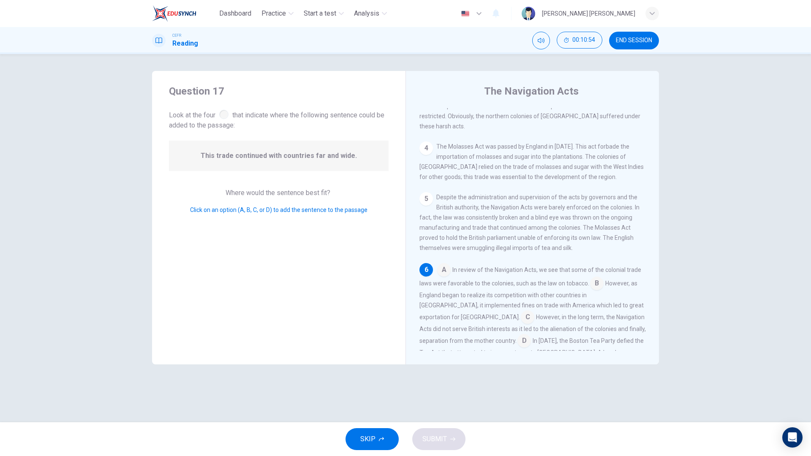
scroll to position [303, 0]
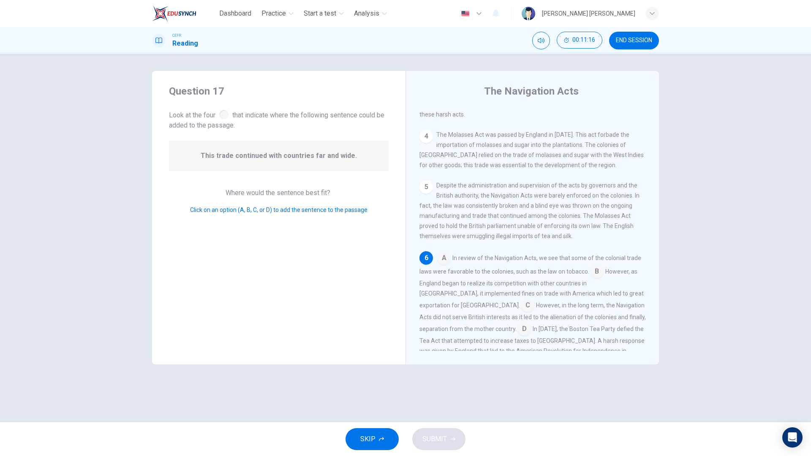
click at [517, 323] on input at bounding box center [524, 330] width 14 height 14
click at [439, 367] on button "SUBMIT" at bounding box center [438, 439] width 53 height 22
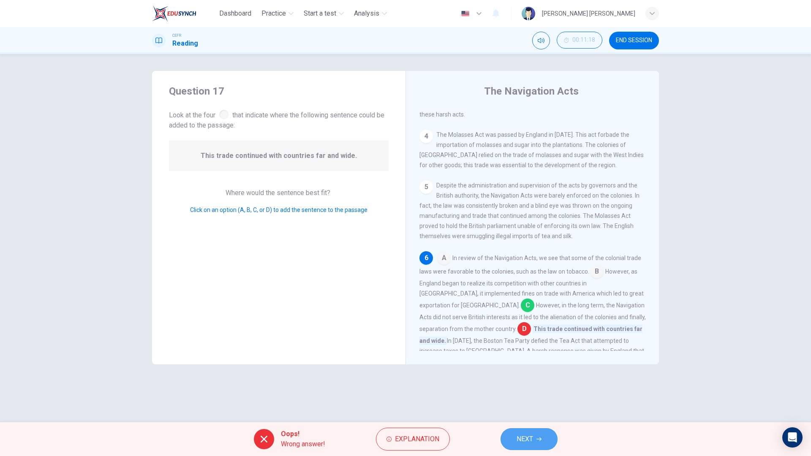
click at [539, 367] on icon "button" at bounding box center [538, 439] width 5 height 5
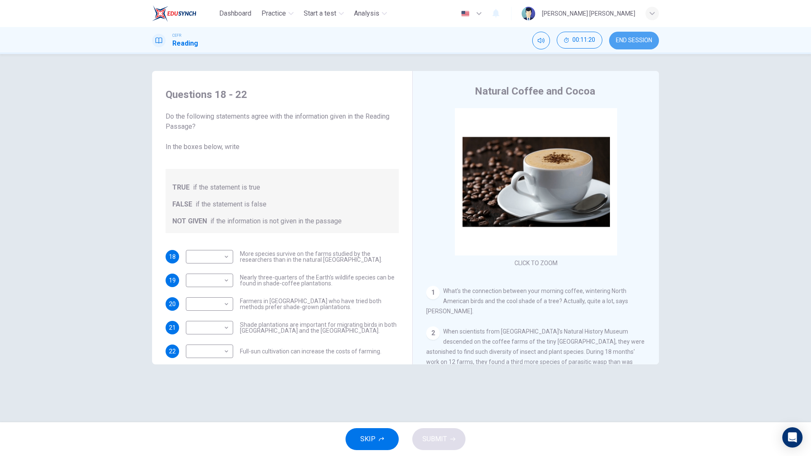
click at [646, 38] on span "END SESSION" at bounding box center [634, 40] width 36 height 7
